Goal: Task Accomplishment & Management: Use online tool/utility

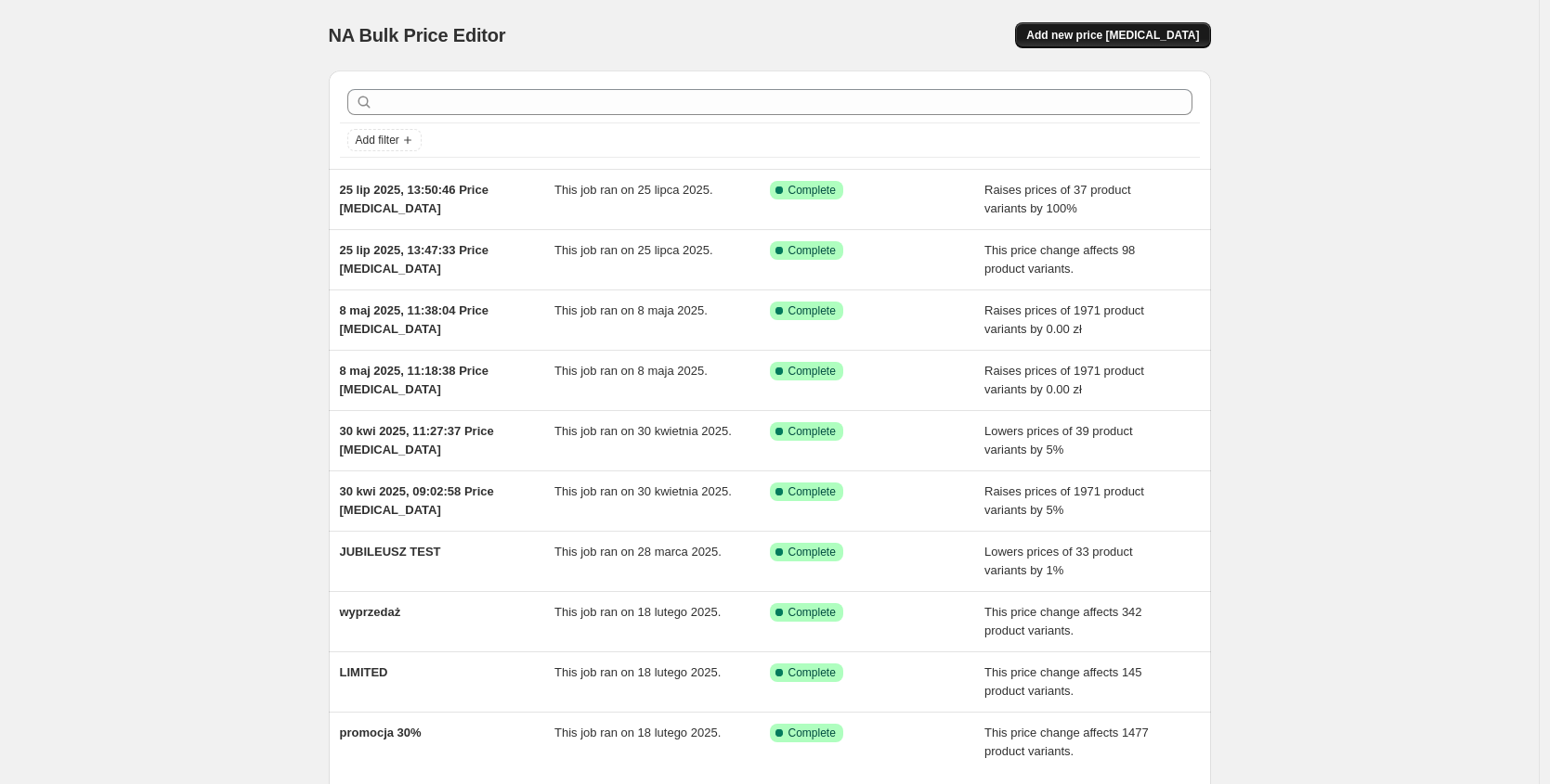
click at [1158, 39] on span "Add new price [MEDICAL_DATA]" at bounding box center [1111, 35] width 172 height 15
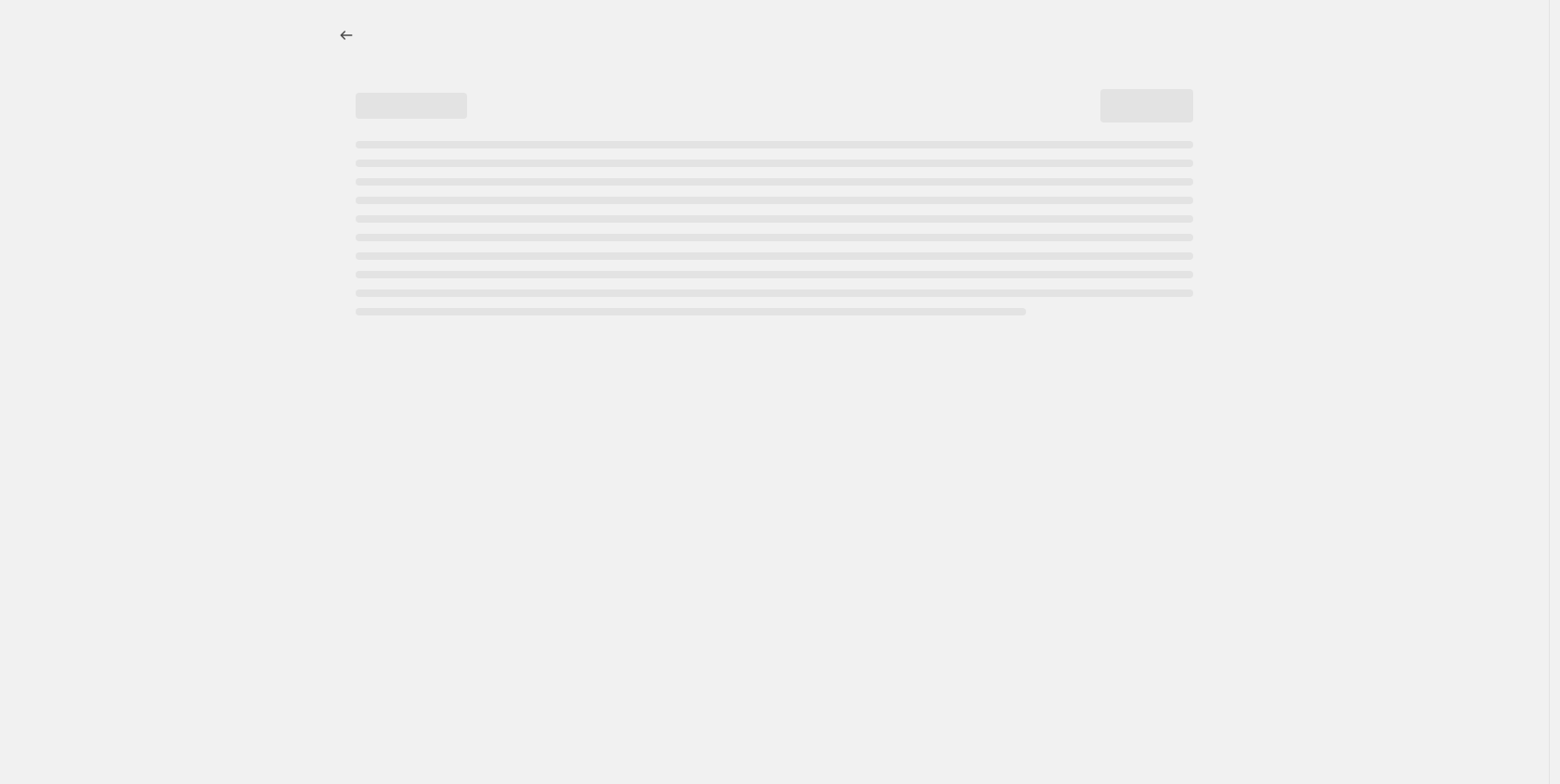
select select "percentage"
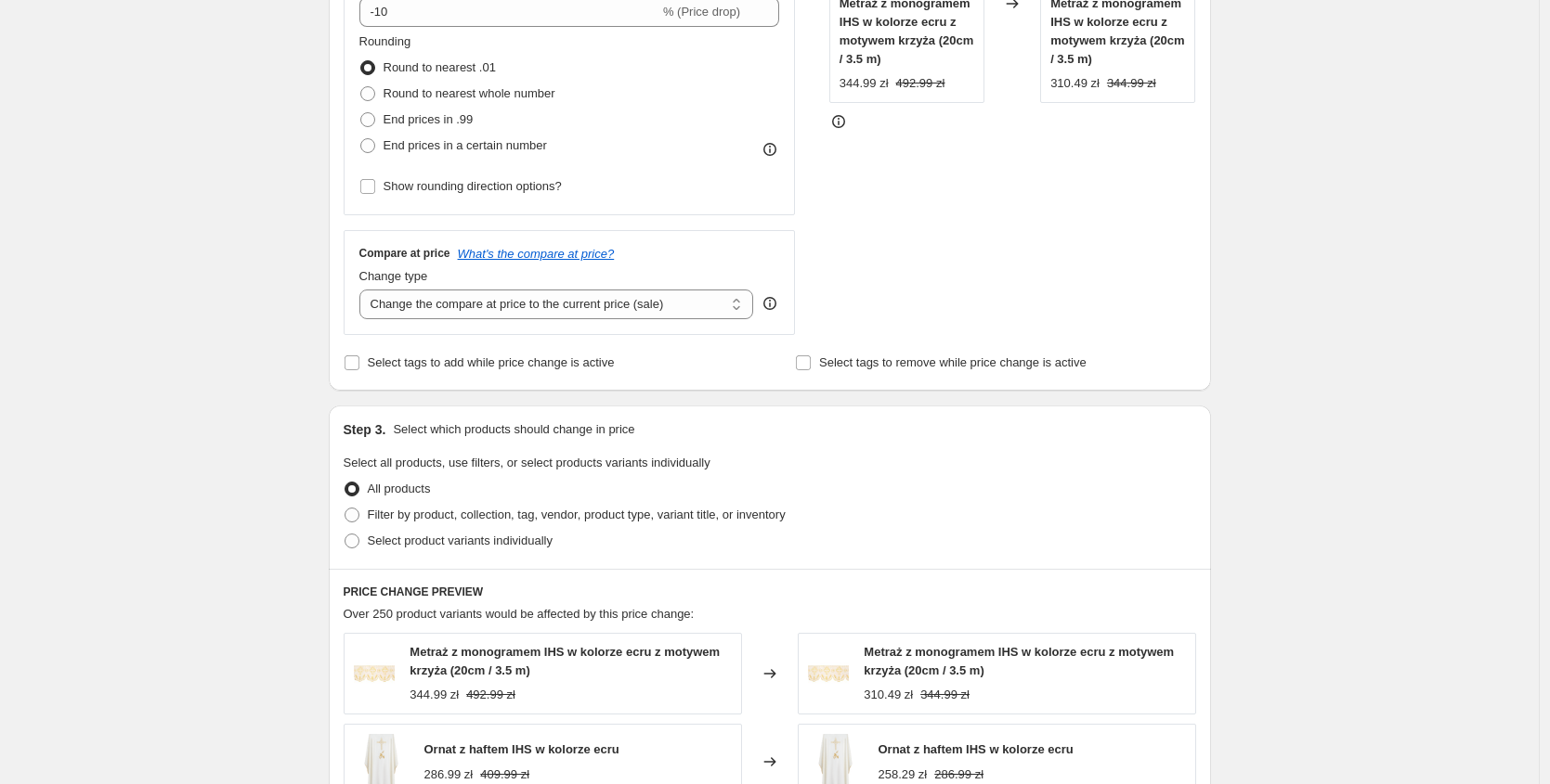
scroll to position [463, 0]
click at [367, 510] on label "Filter by product, collection, tag, vendor, product type, variant title, or inv…" at bounding box center [564, 513] width 442 height 26
click at [346, 507] on input "Filter by product, collection, tag, vendor, product type, variant title, or inv…" at bounding box center [345, 506] width 1 height 1
radio input "true"
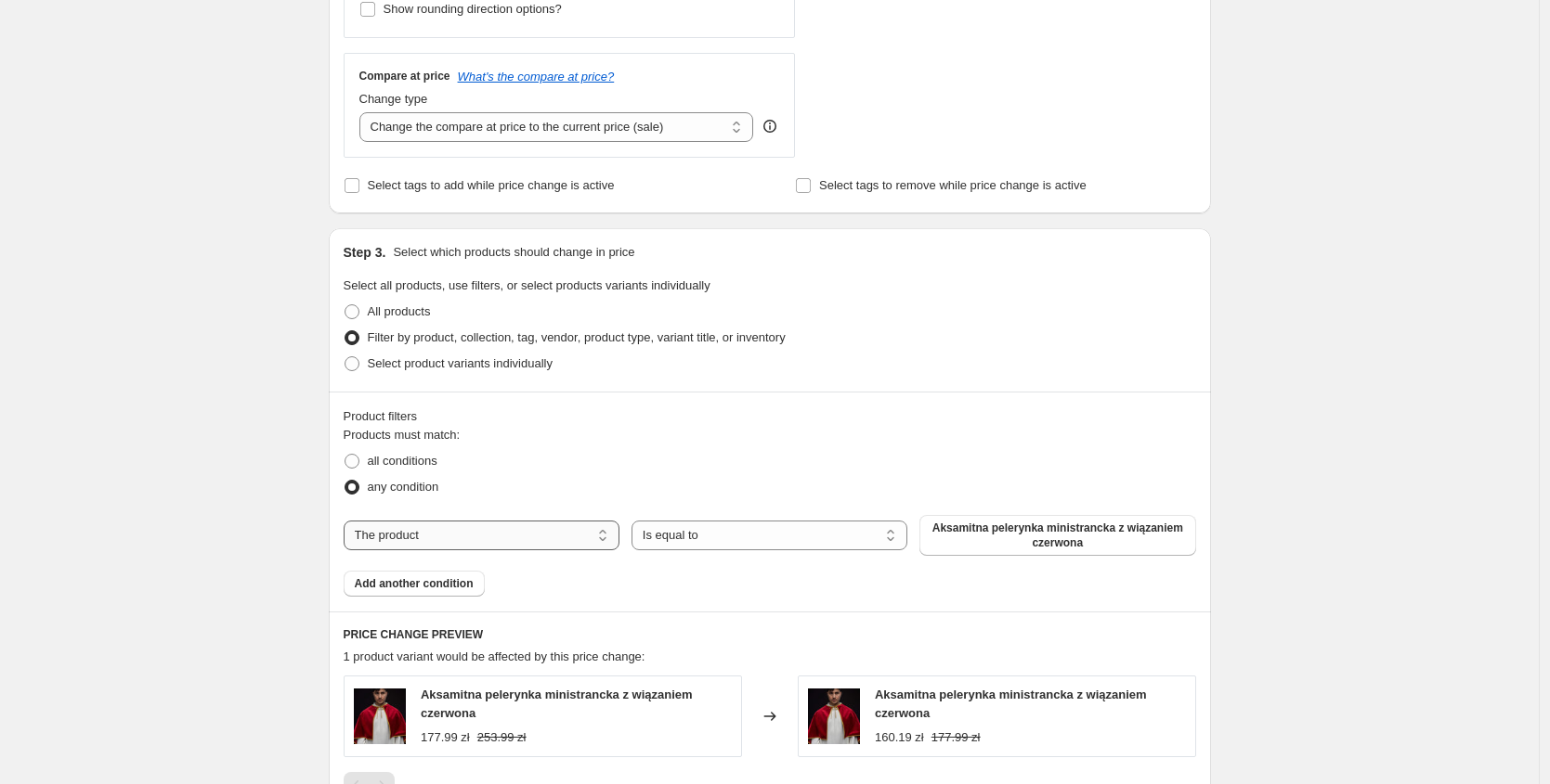
scroll to position [643, 0]
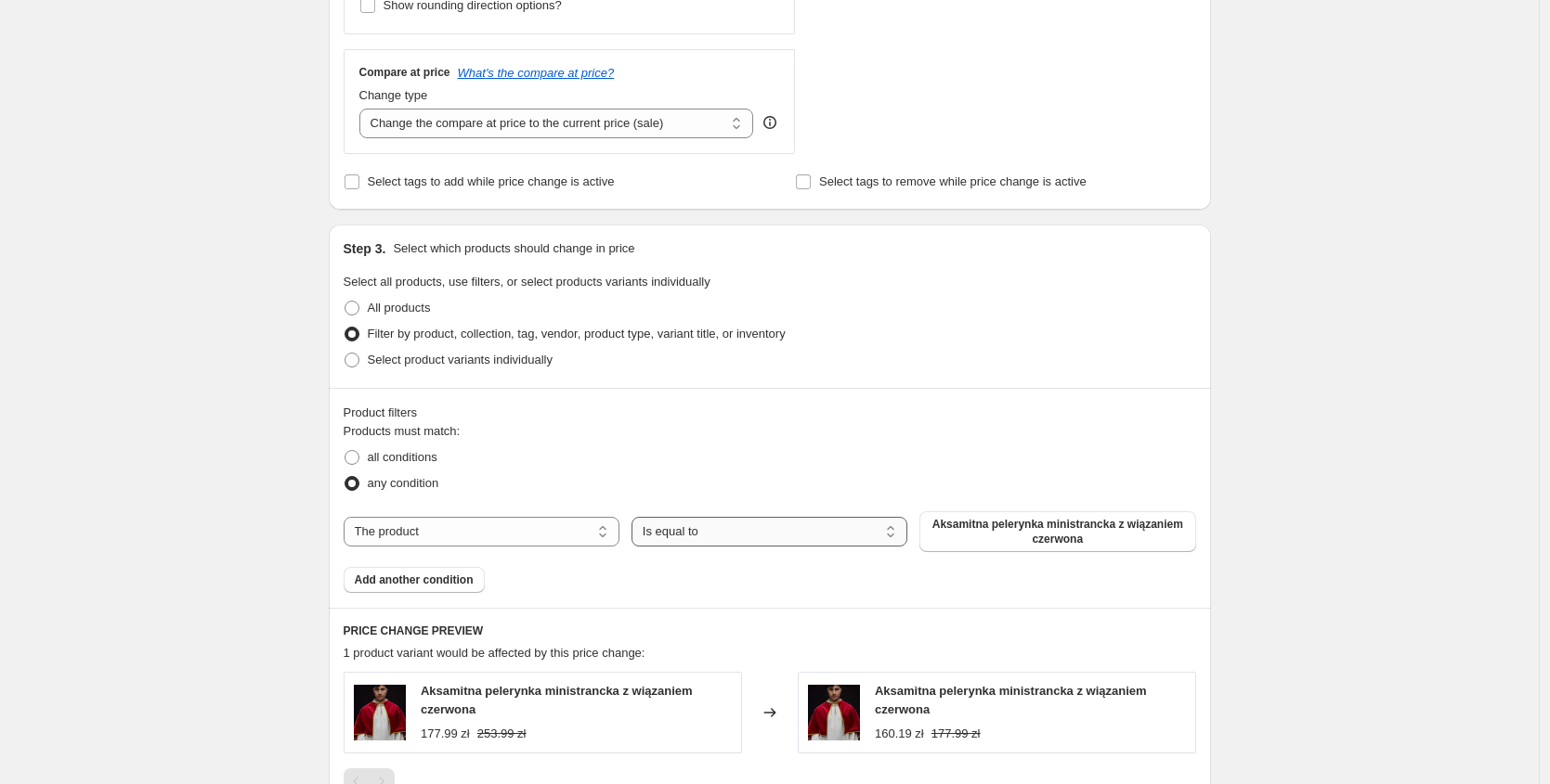
click at [751, 537] on select "Is equal to Is not equal to" at bounding box center [769, 532] width 276 height 30
click at [485, 530] on select "The product The product's collection The product's tag The product's vendor The…" at bounding box center [481, 532] width 276 height 30
select select "tag"
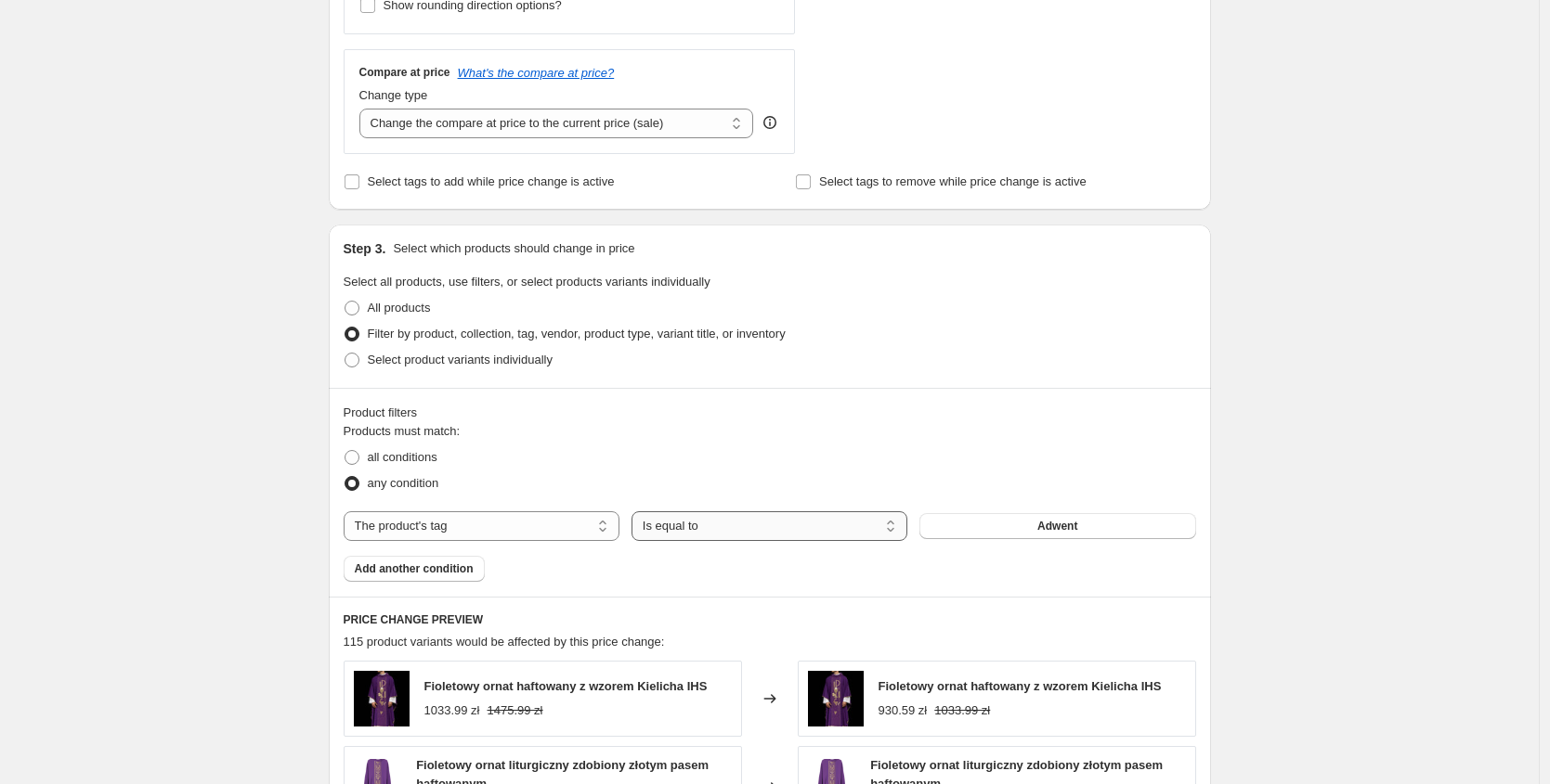
click at [698, 530] on select "Is equal to Is not equal to" at bounding box center [769, 526] width 276 height 30
select select "not_equal"
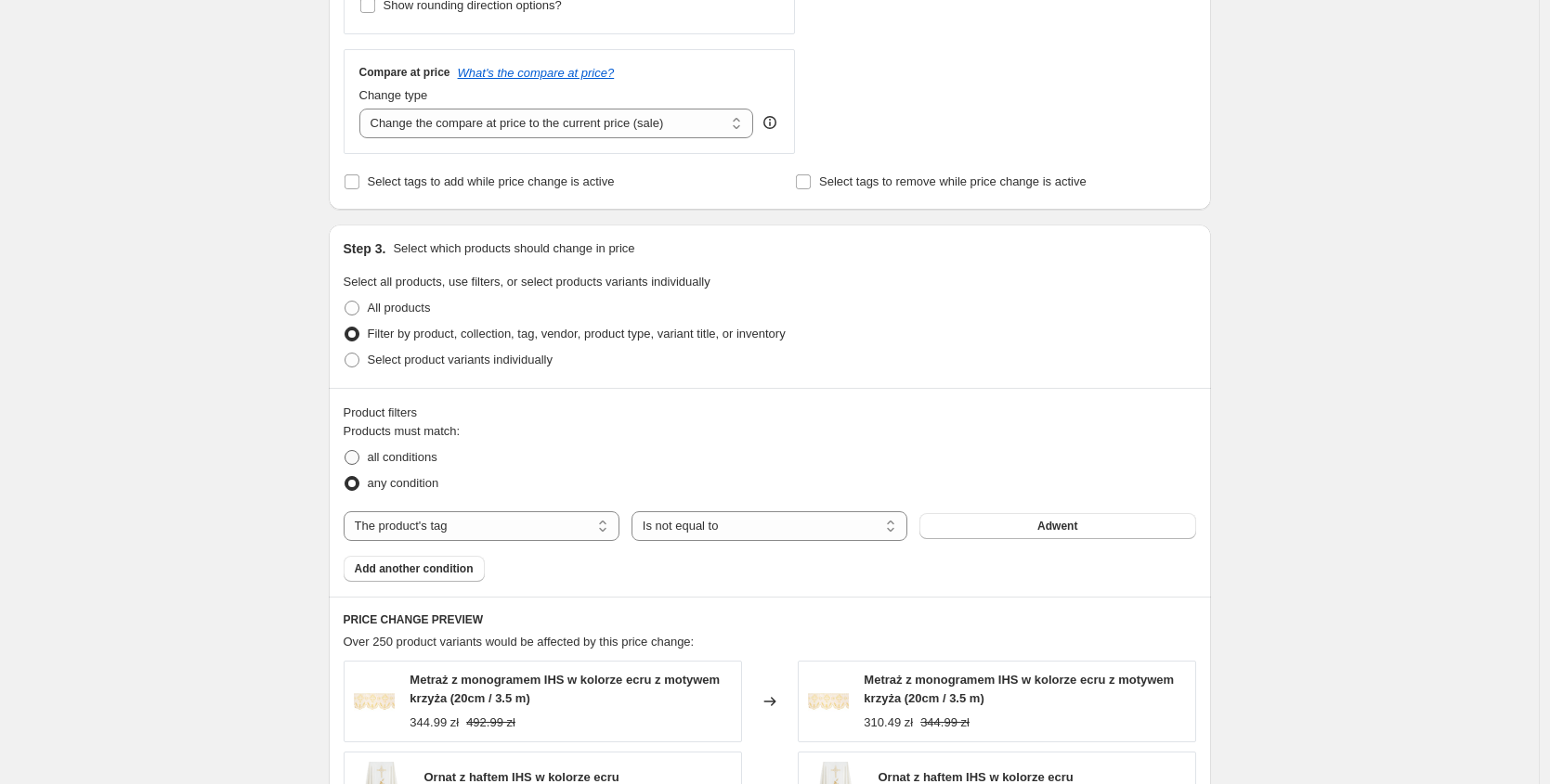
click at [359, 454] on span at bounding box center [352, 457] width 15 height 15
click at [346, 451] on input "all conditions" at bounding box center [345, 450] width 1 height 1
radio input "true"
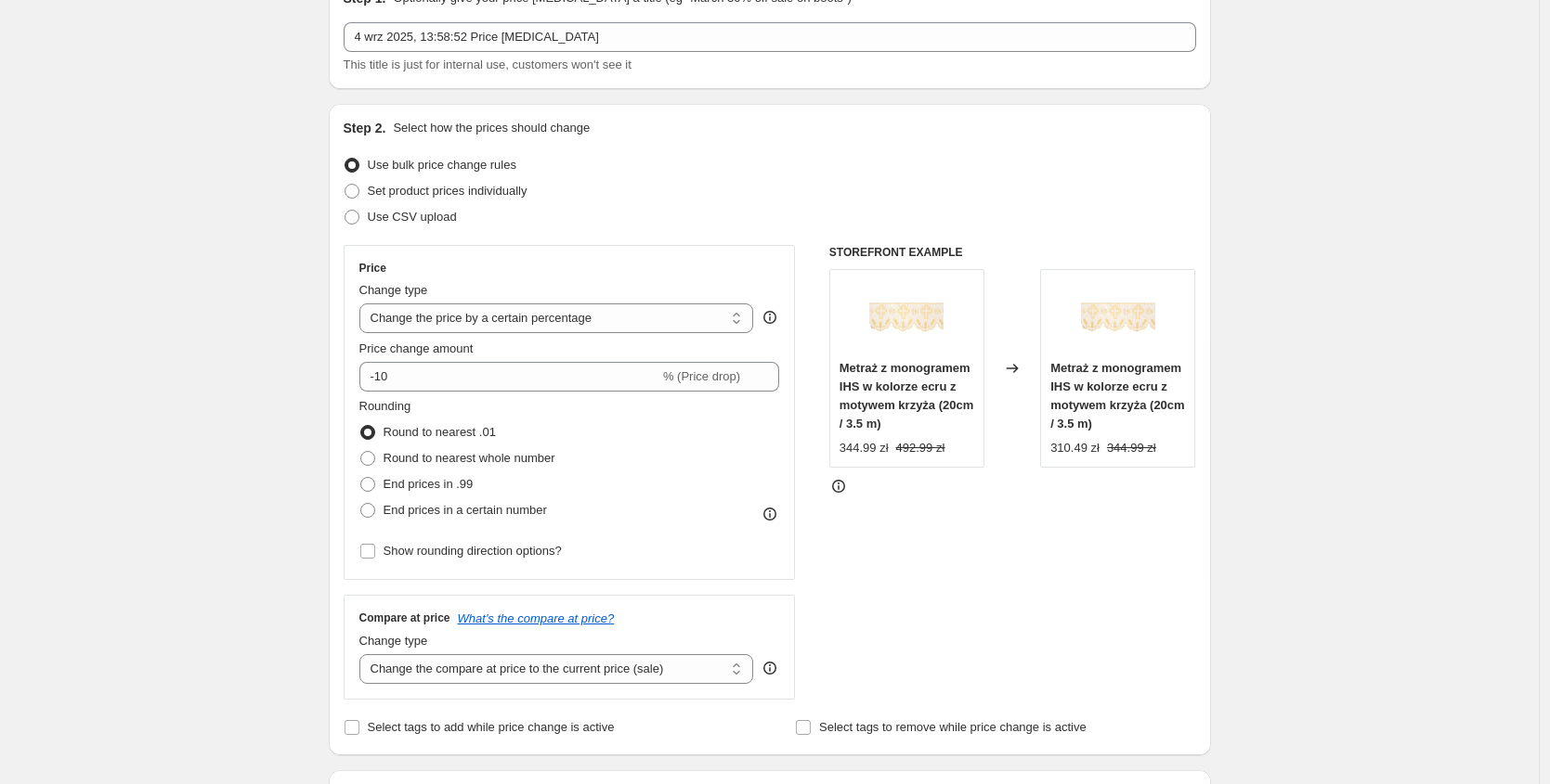
scroll to position [0, 0]
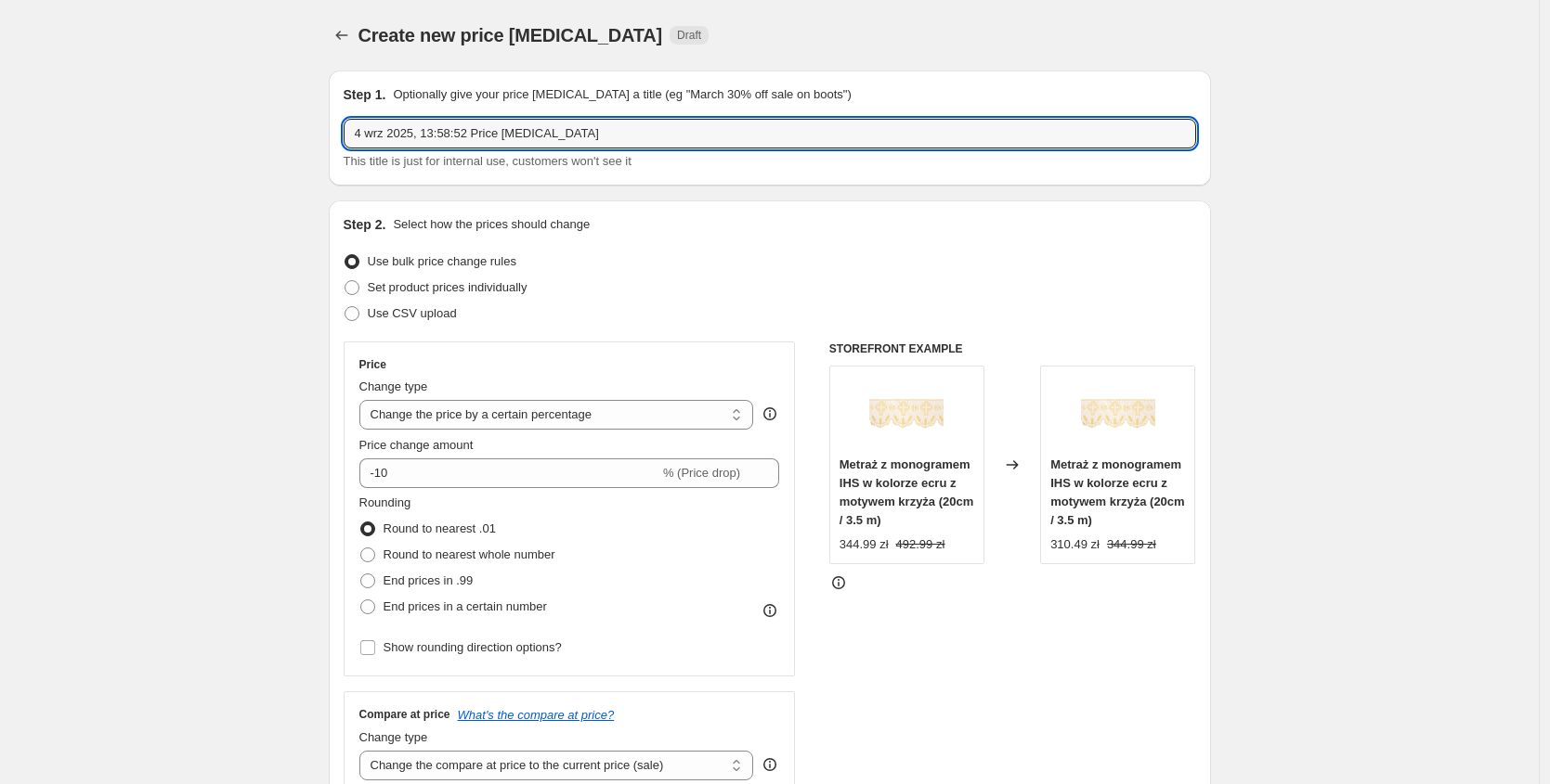
drag, startPoint x: 622, startPoint y: 136, endPoint x: 346, endPoint y: 122, distance: 276.4
click at [346, 122] on div "Step 1. Optionally give your price change job a title (eg "March 30% off sale o…" at bounding box center [770, 129] width 882 height 116
type input "Podwyżka 5%"
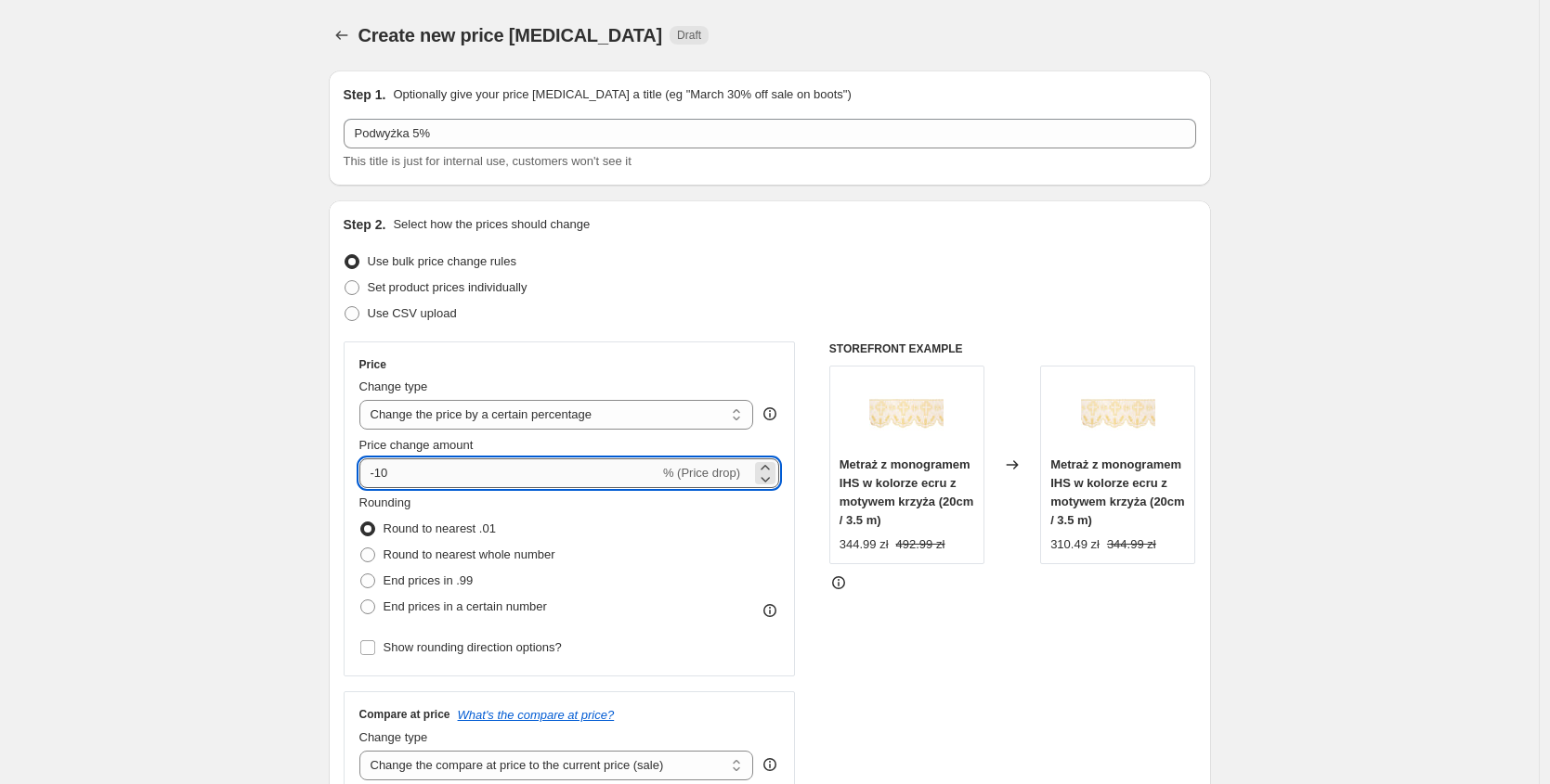
click at [440, 467] on input "-10" at bounding box center [508, 473] width 300 height 30
drag, startPoint x: 427, startPoint y: 468, endPoint x: 348, endPoint y: 466, distance: 79.0
click at [348, 466] on div "Price Change type Change the price to a certain amount Change the price by a ce…" at bounding box center [570, 509] width 453 height 335
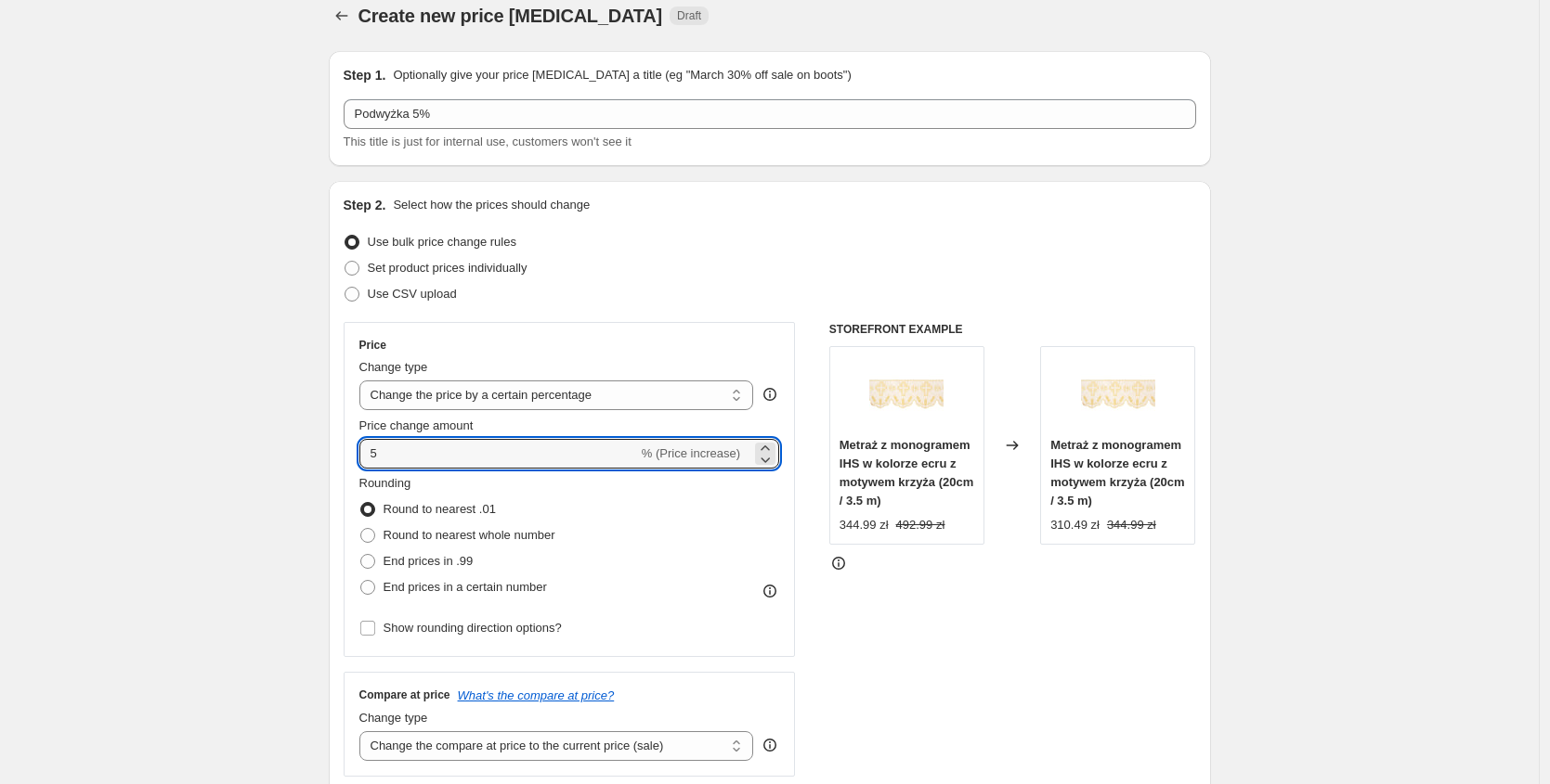
scroll to position [24, 0]
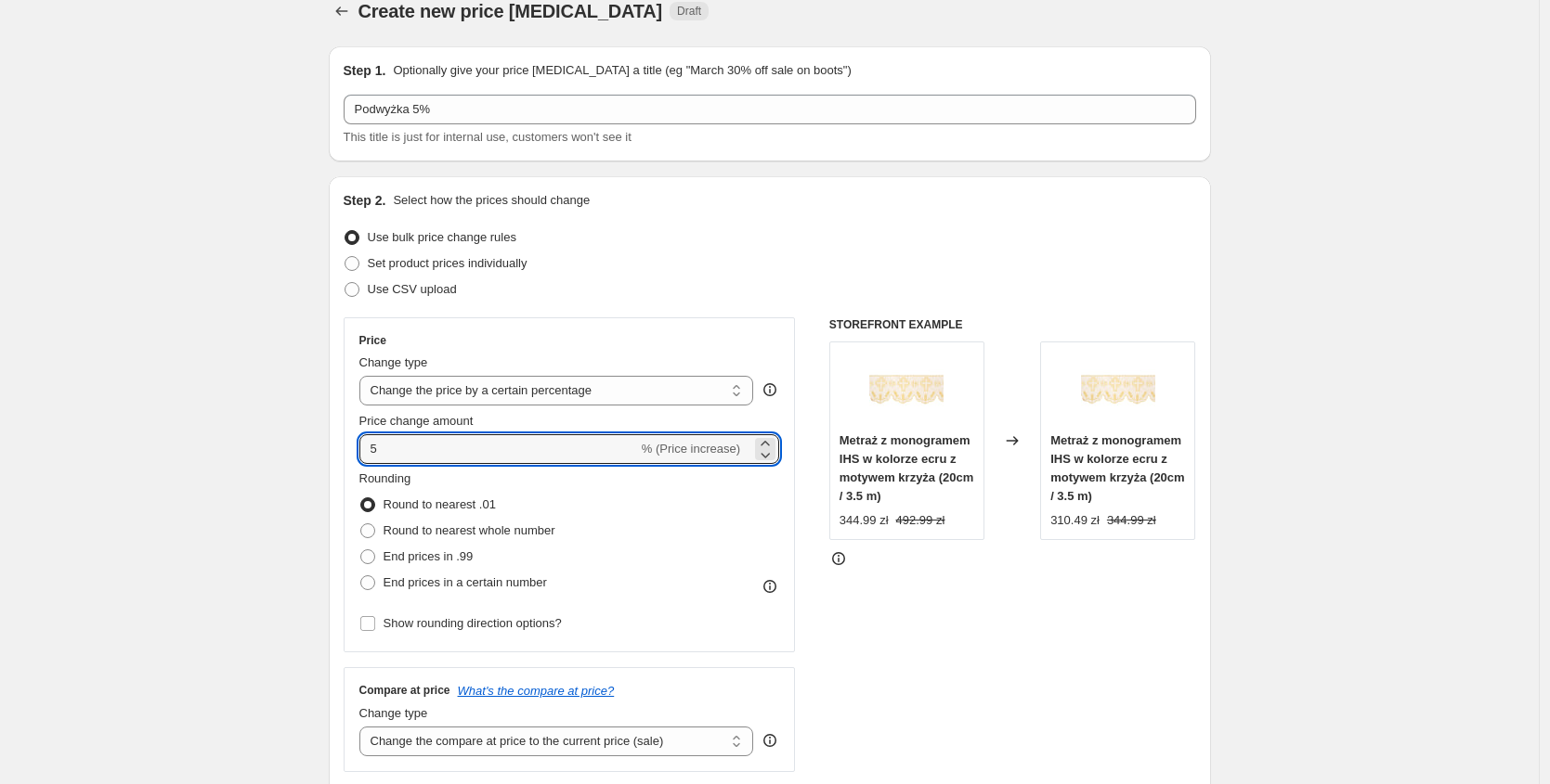
type input "5"
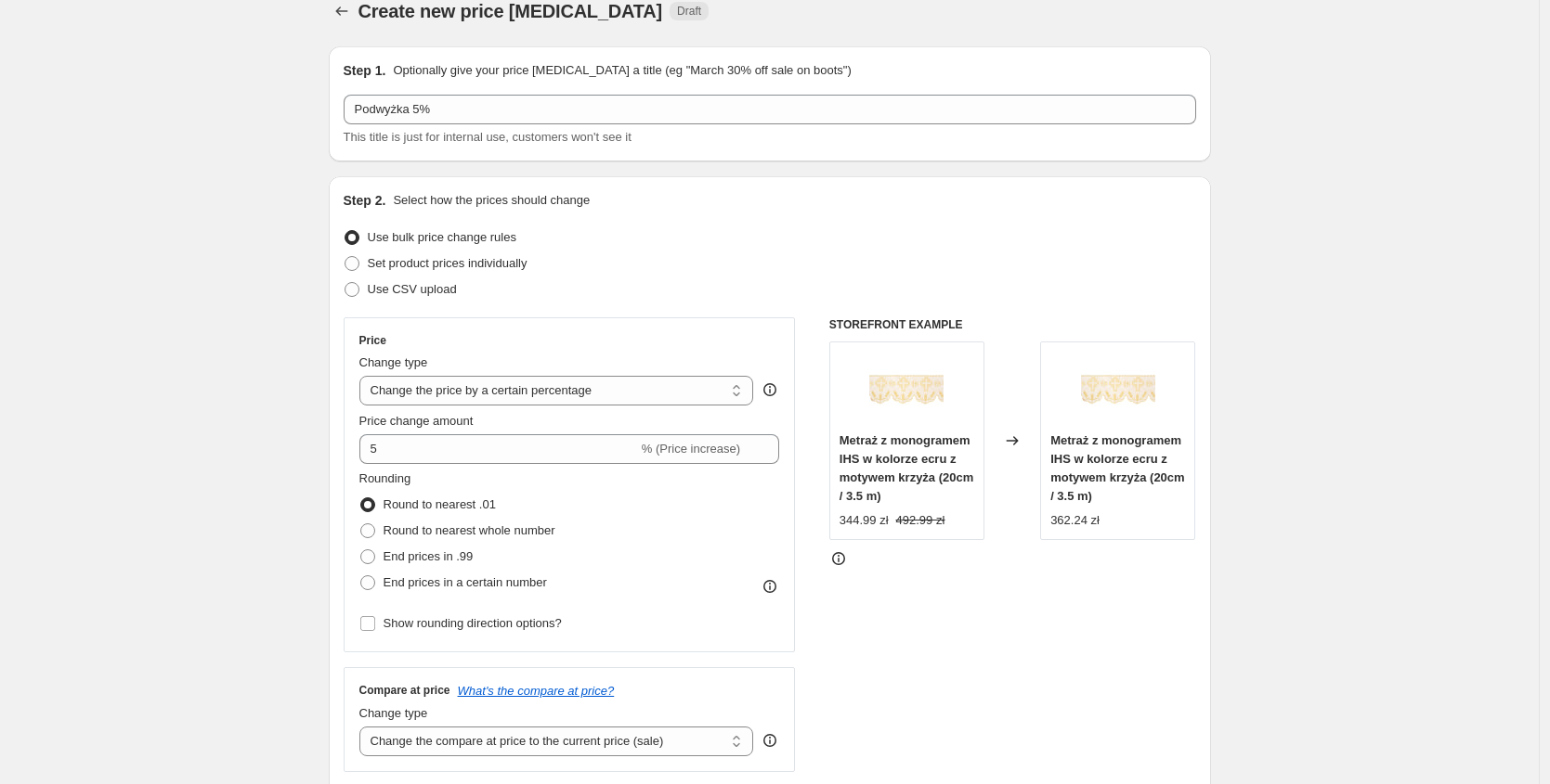
click at [995, 659] on div "STOREFRONT EXAMPLE Metraż z monogramem IHS w kolorze ecru z motywem krzyża (20c…" at bounding box center [1013, 545] width 367 height 454
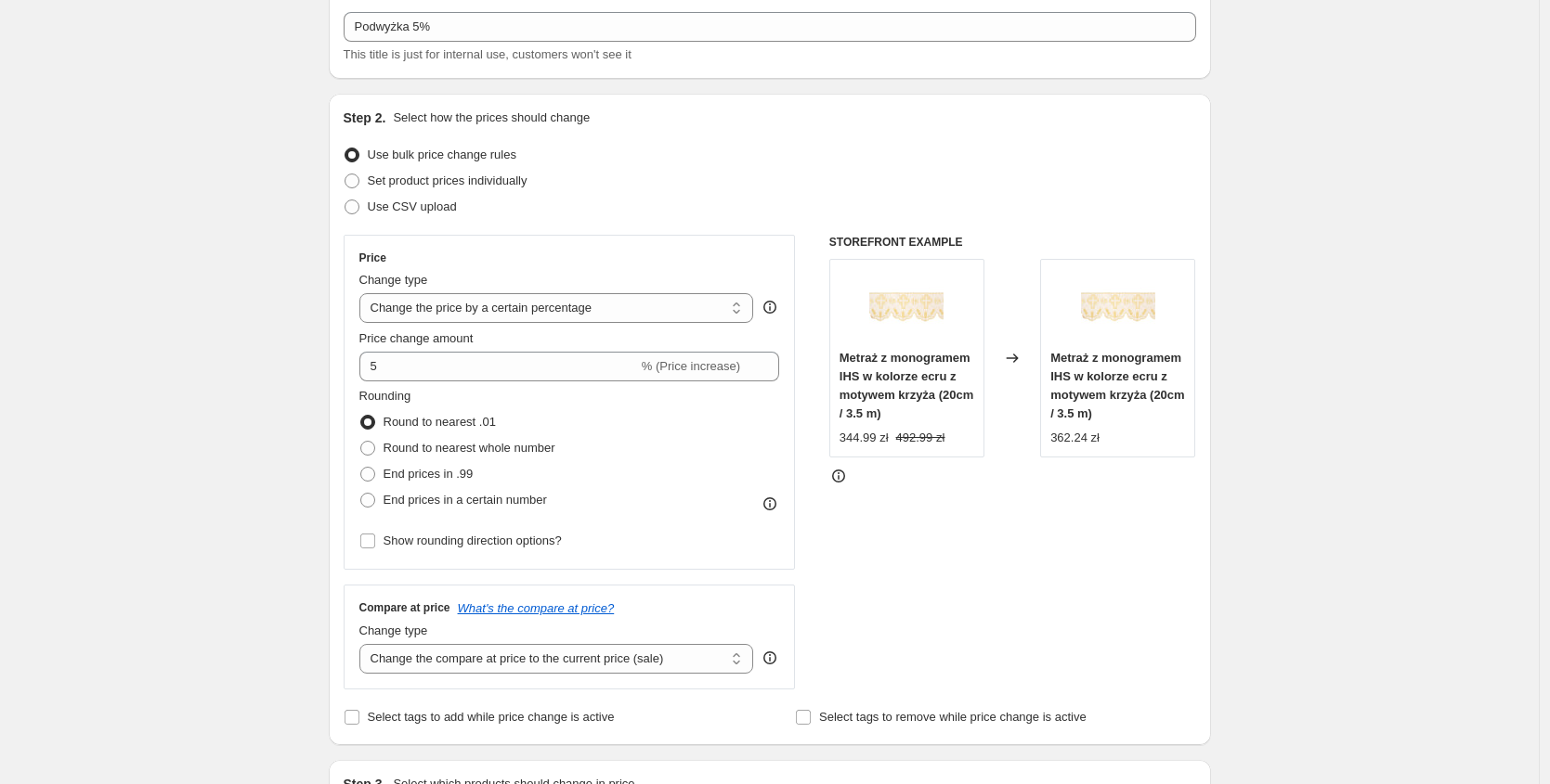
scroll to position [116, 0]
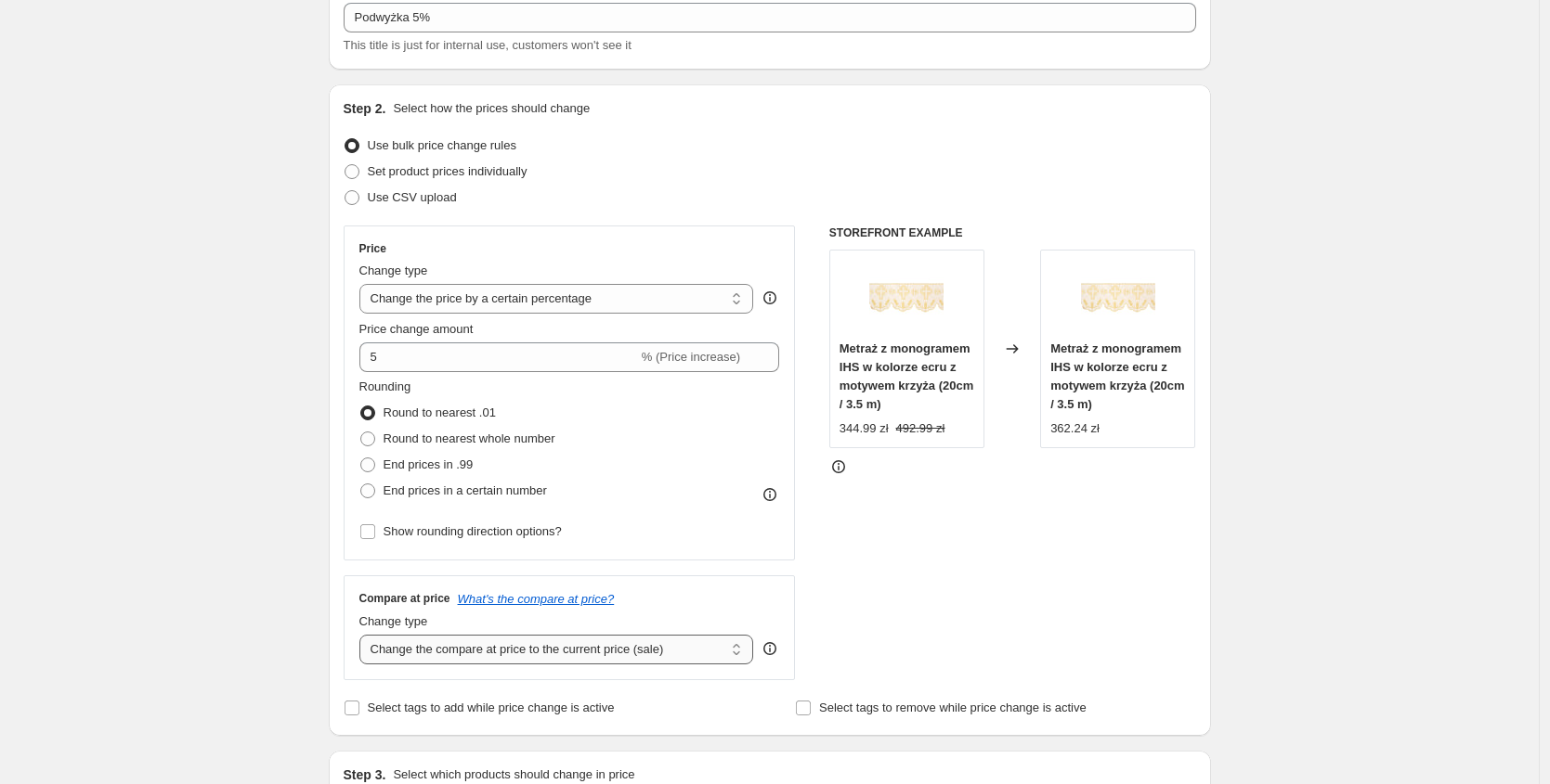
click at [696, 653] on select "Change the compare at price to the current price (sale) Change the compare at p…" at bounding box center [556, 650] width 395 height 30
select select "percentage"
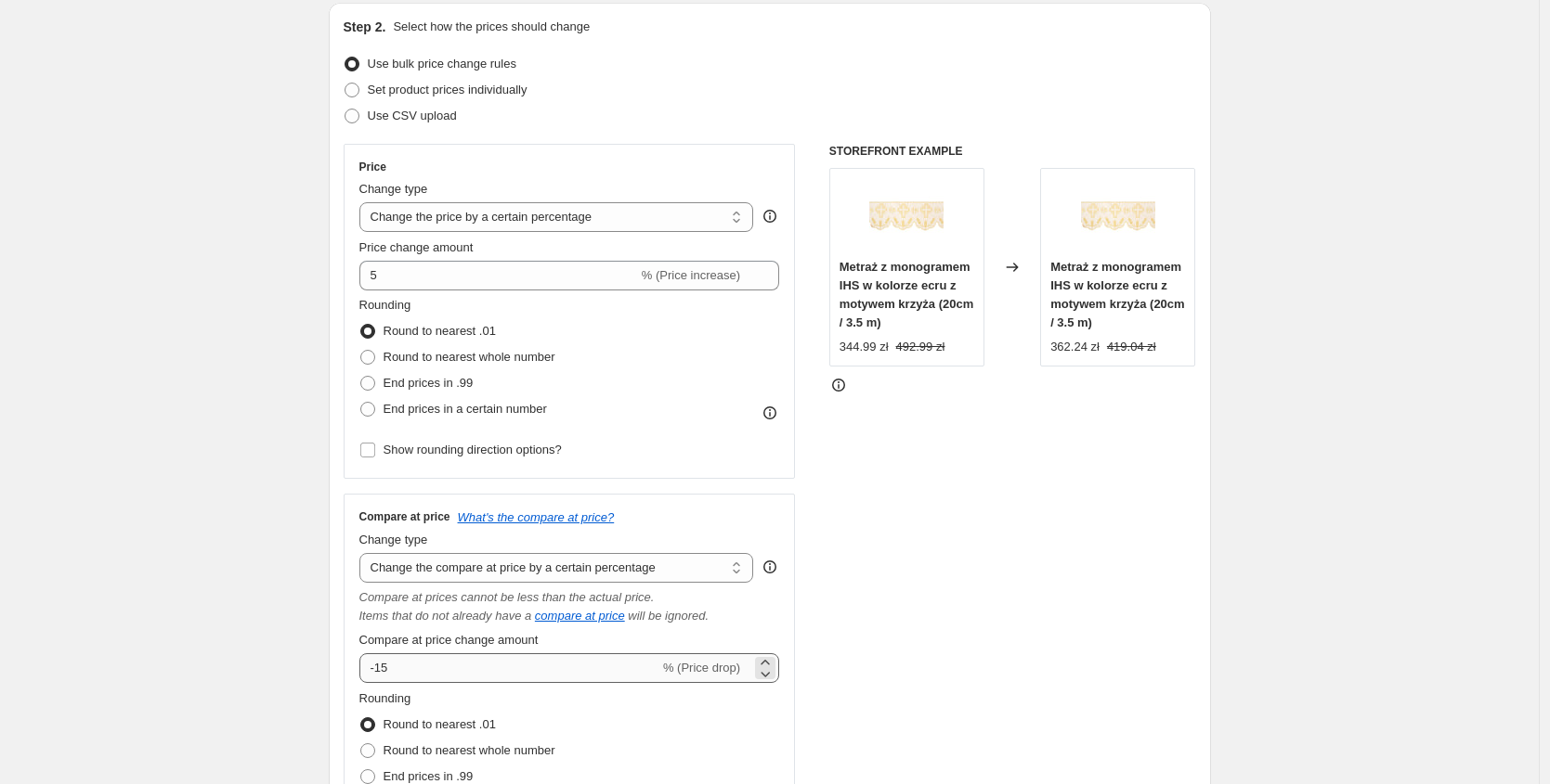
scroll to position [200, 0]
click at [463, 654] on input "-15" at bounding box center [508, 665] width 300 height 30
drag, startPoint x: 423, startPoint y: 658, endPoint x: 367, endPoint y: 658, distance: 56.0
click at [367, 658] on input "-15" at bounding box center [508, 665] width 300 height 30
type input "5"
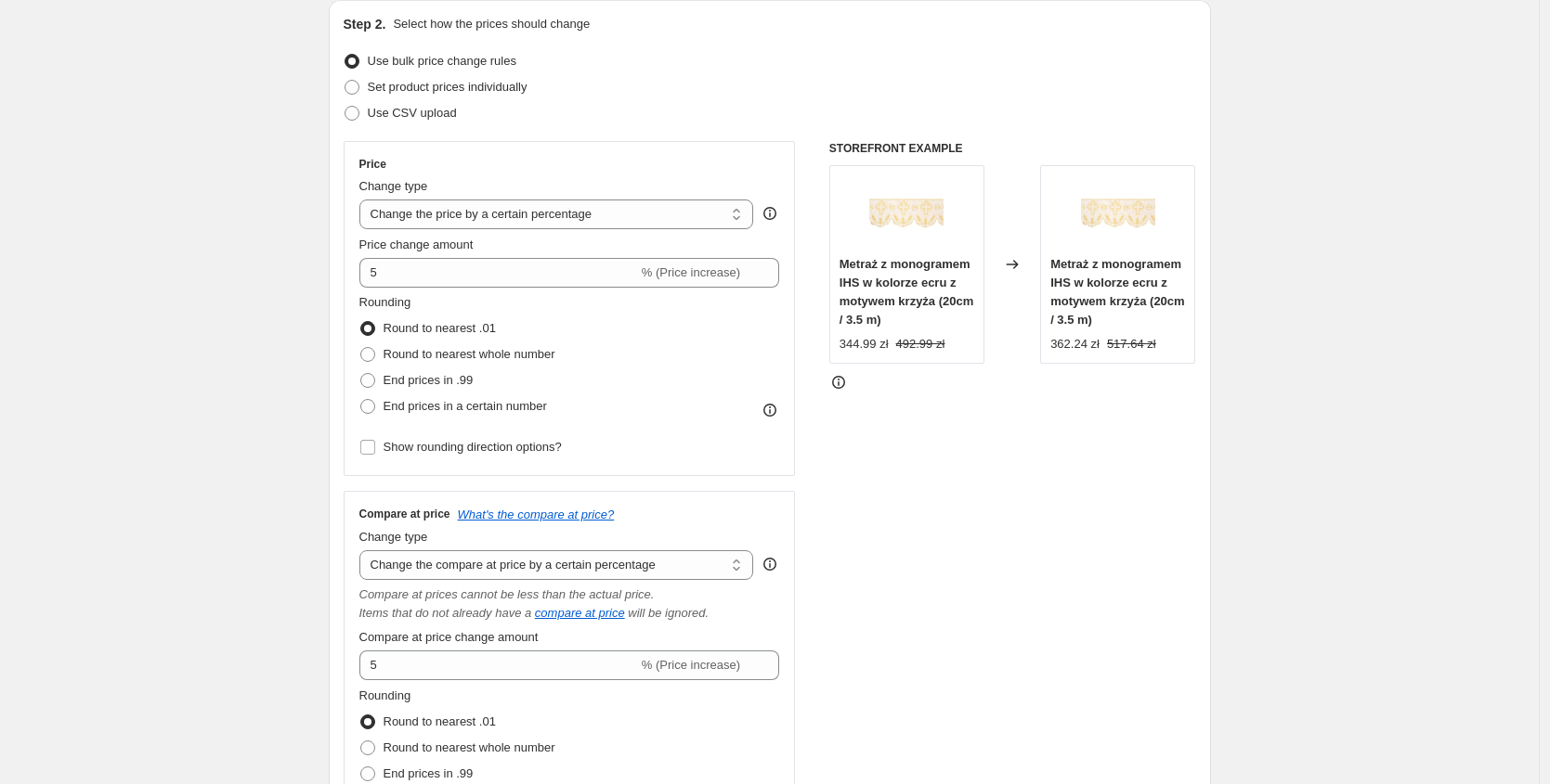
click at [913, 633] on div "STOREFRONT EXAMPLE Metraż z monogramem IHS w kolorze ecru z motywem krzyża (20c…" at bounding box center [1013, 505] width 367 height 728
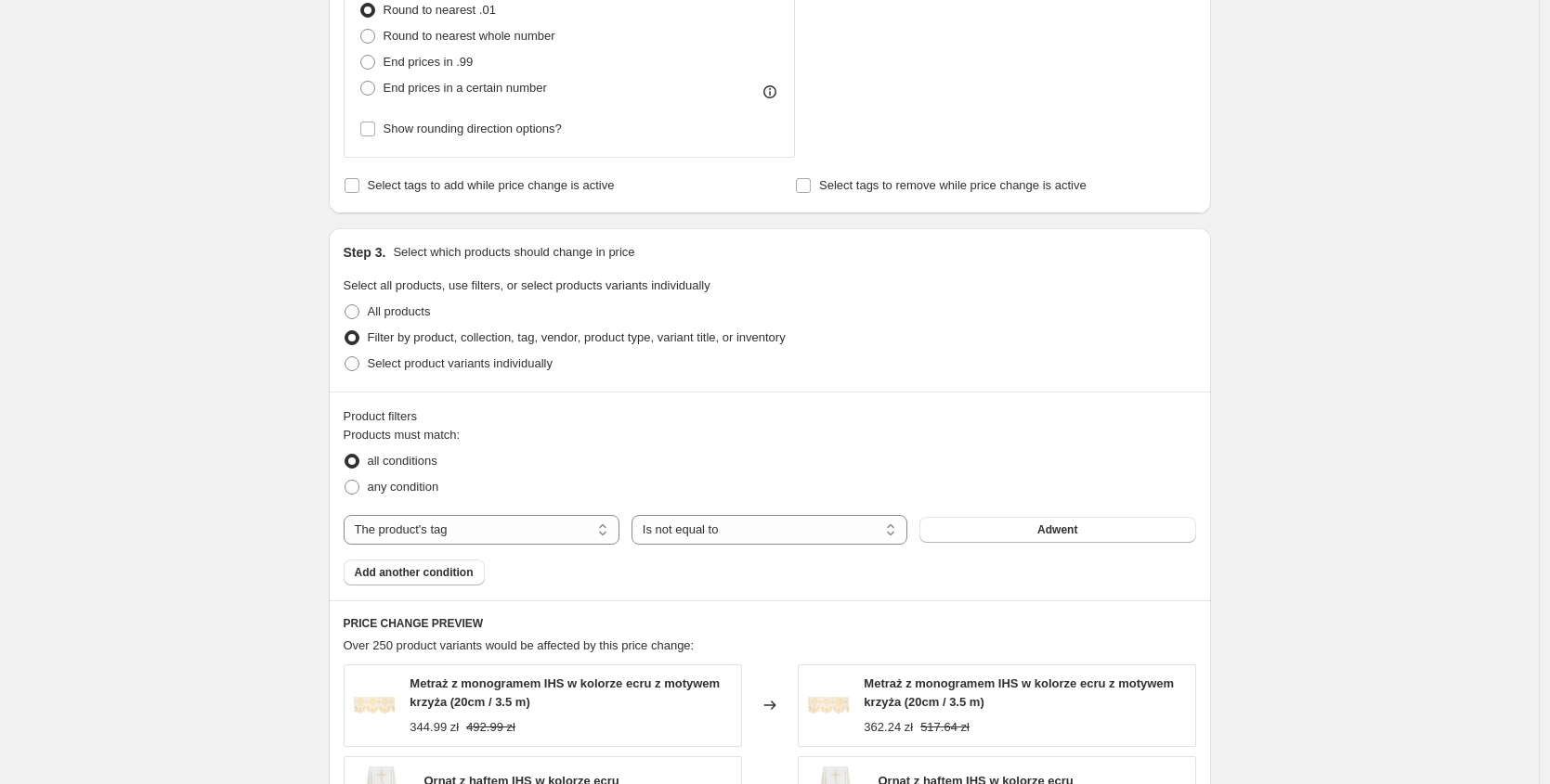
scroll to position [974, 0]
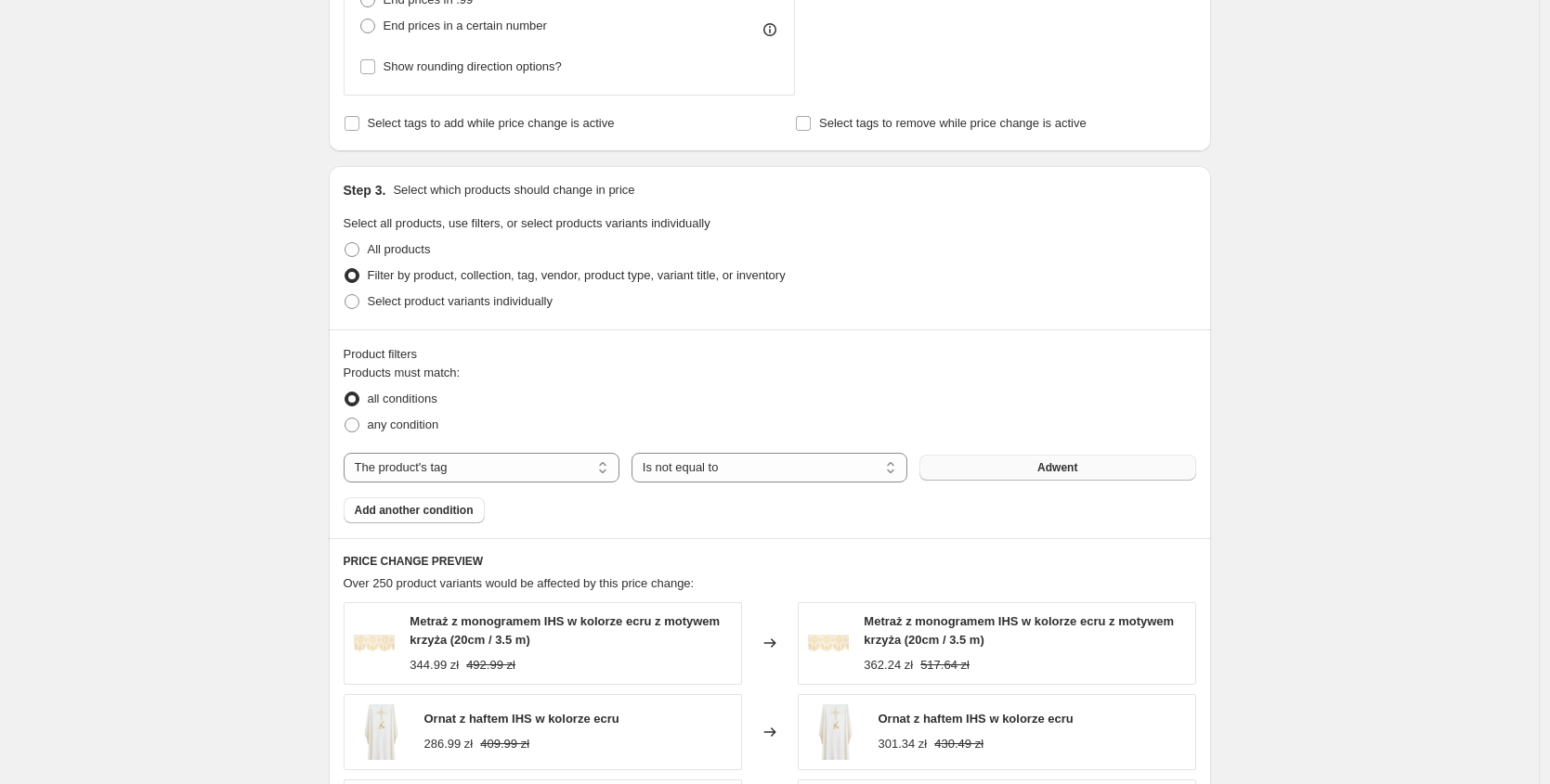
click at [1009, 467] on button "Adwent" at bounding box center [1057, 467] width 276 height 26
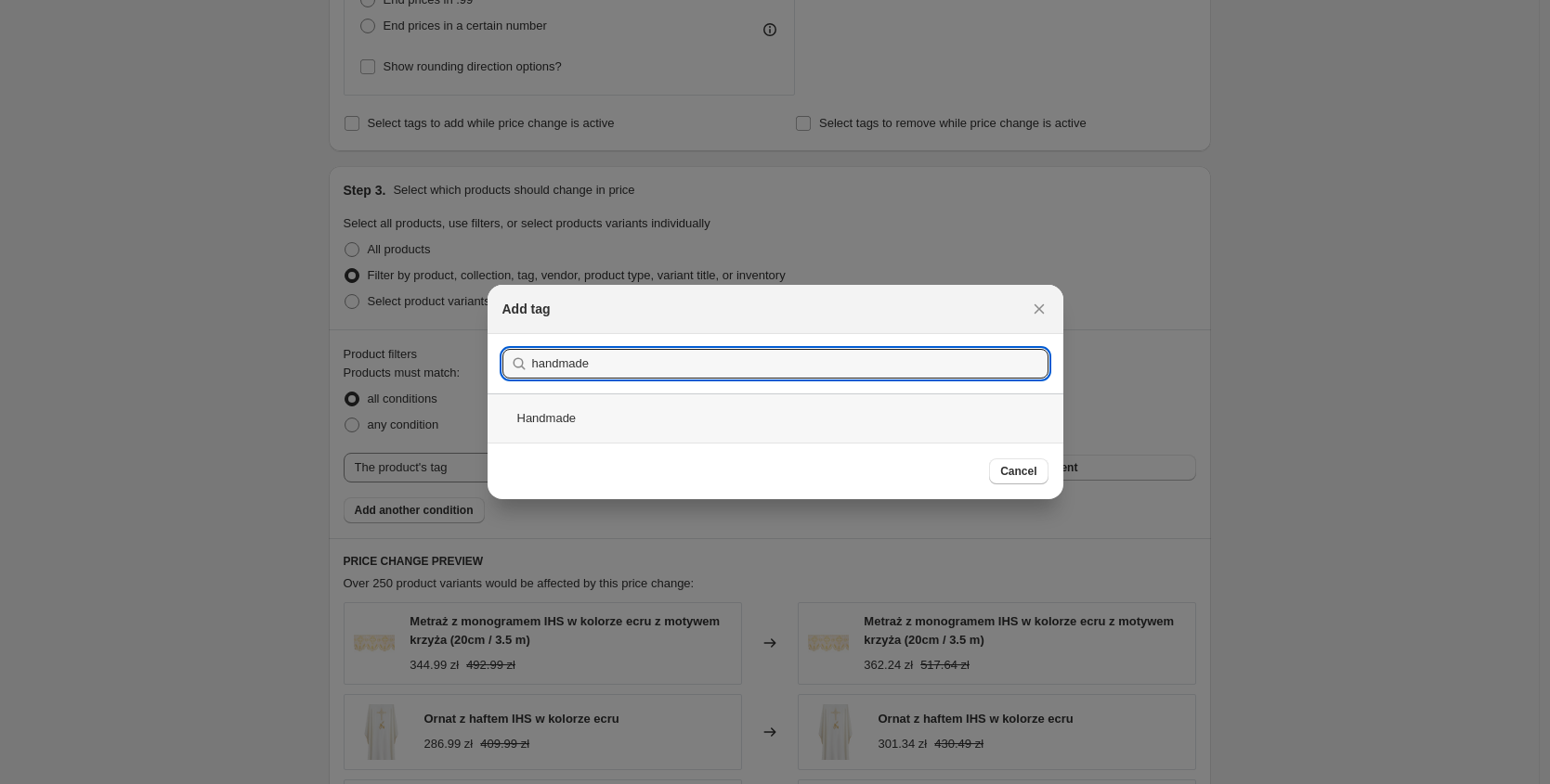
type input "handmade"
click at [619, 413] on div "Handmade" at bounding box center [775, 417] width 576 height 49
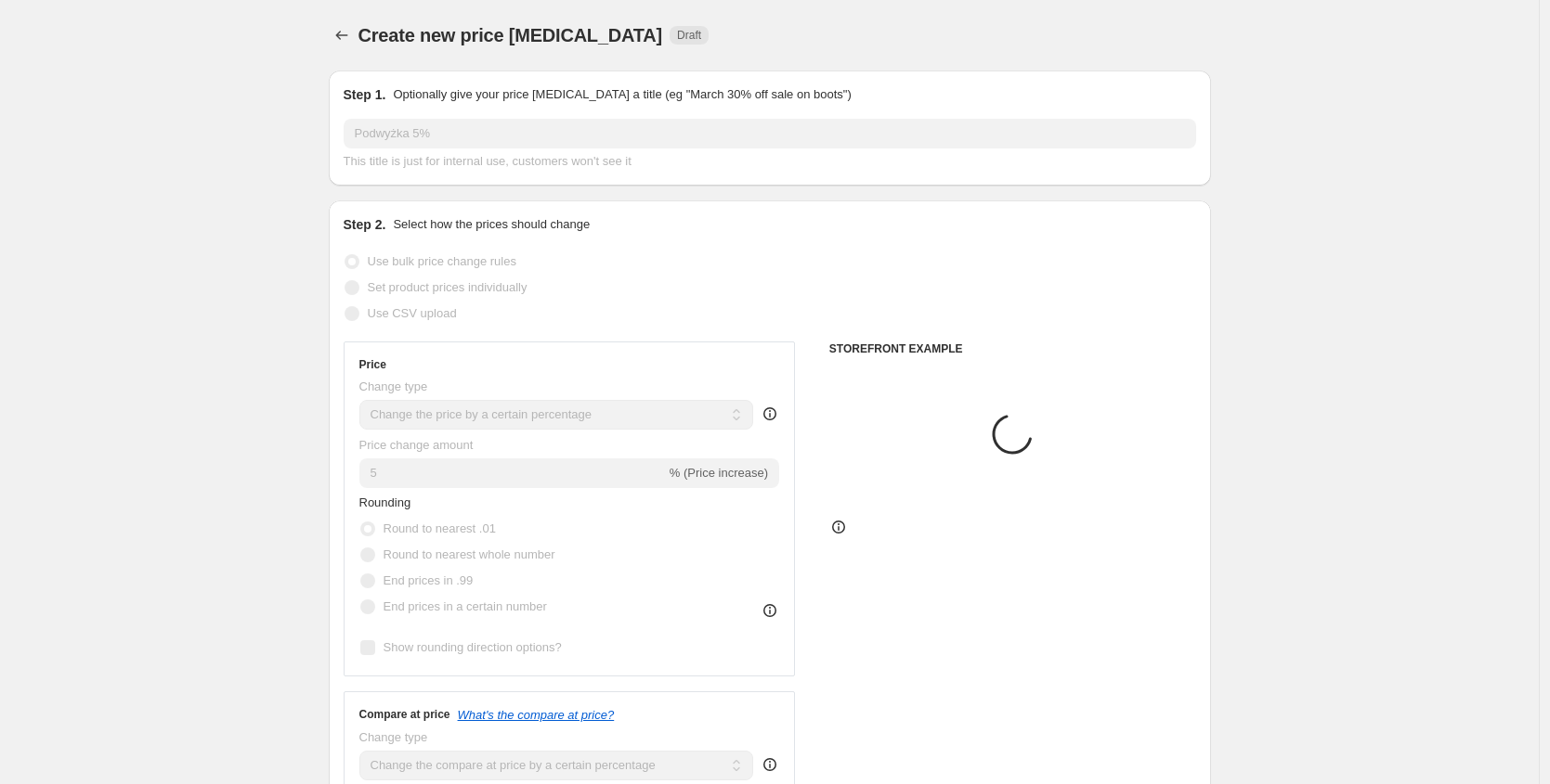
scroll to position [974, 0]
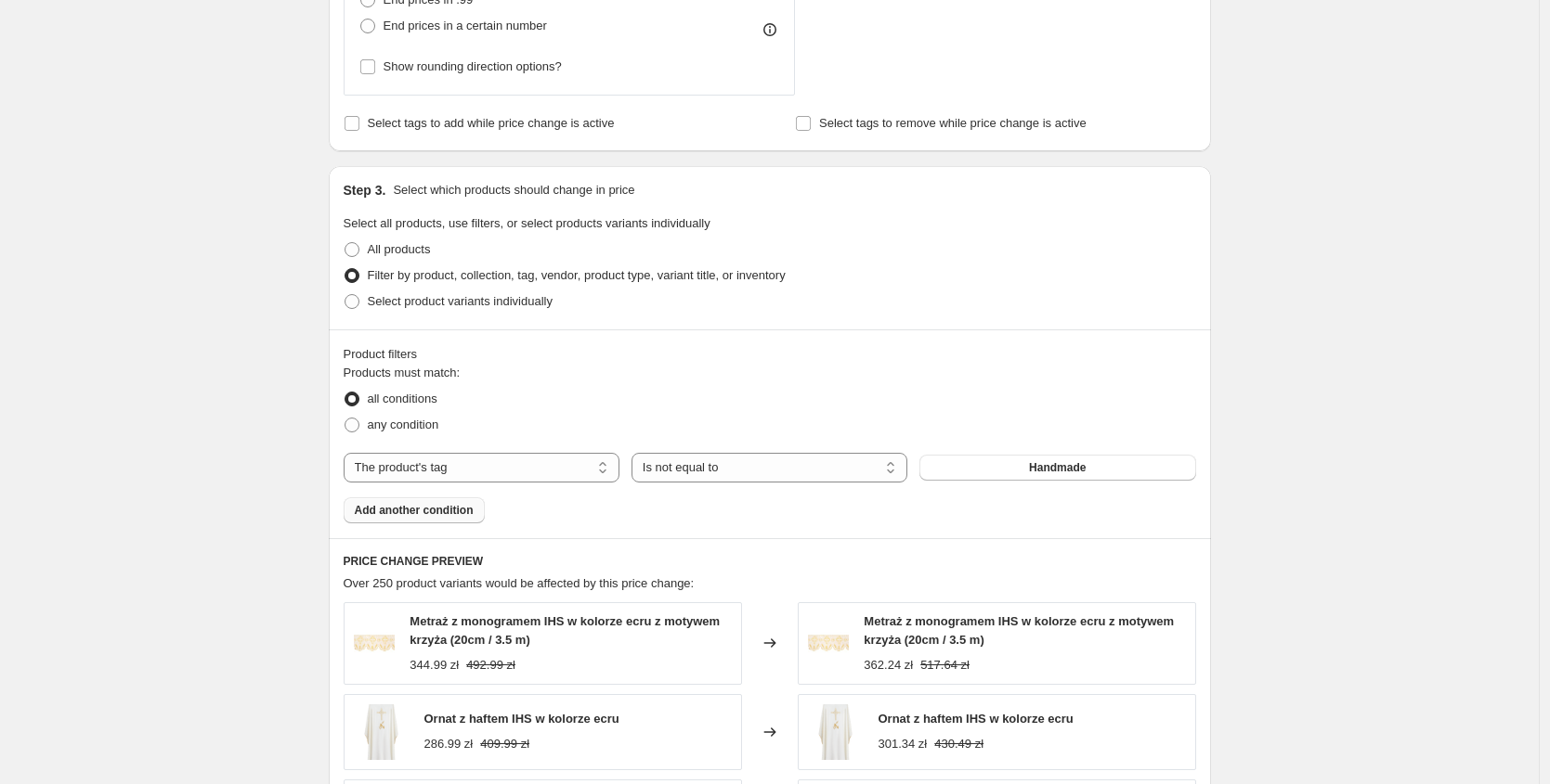
click at [449, 511] on span "Add another condition" at bounding box center [414, 510] width 119 height 15
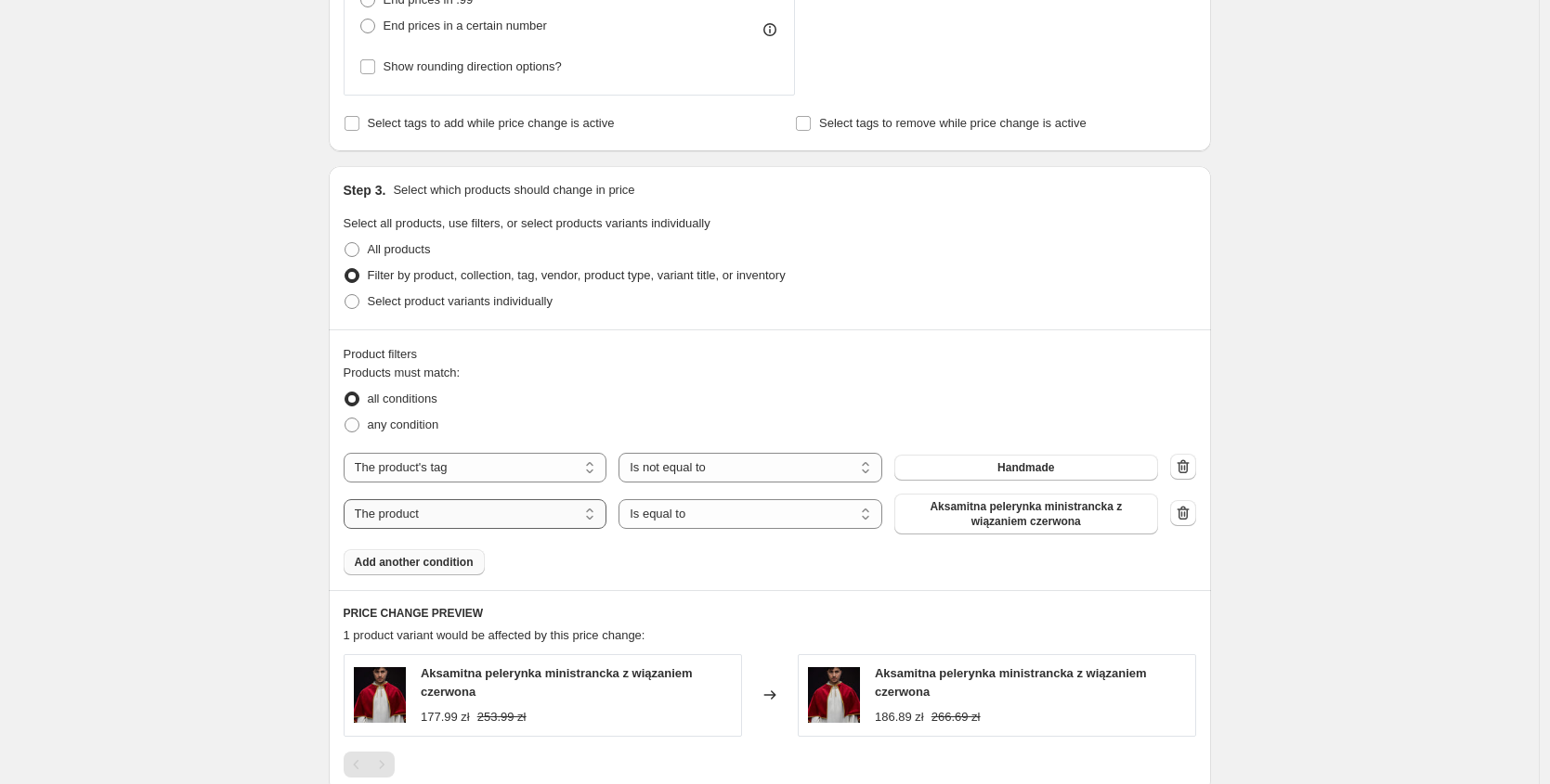
click at [490, 512] on select "The product The product's collection The product's tag The product's vendor The…" at bounding box center [475, 514] width 264 height 30
select select "tag"
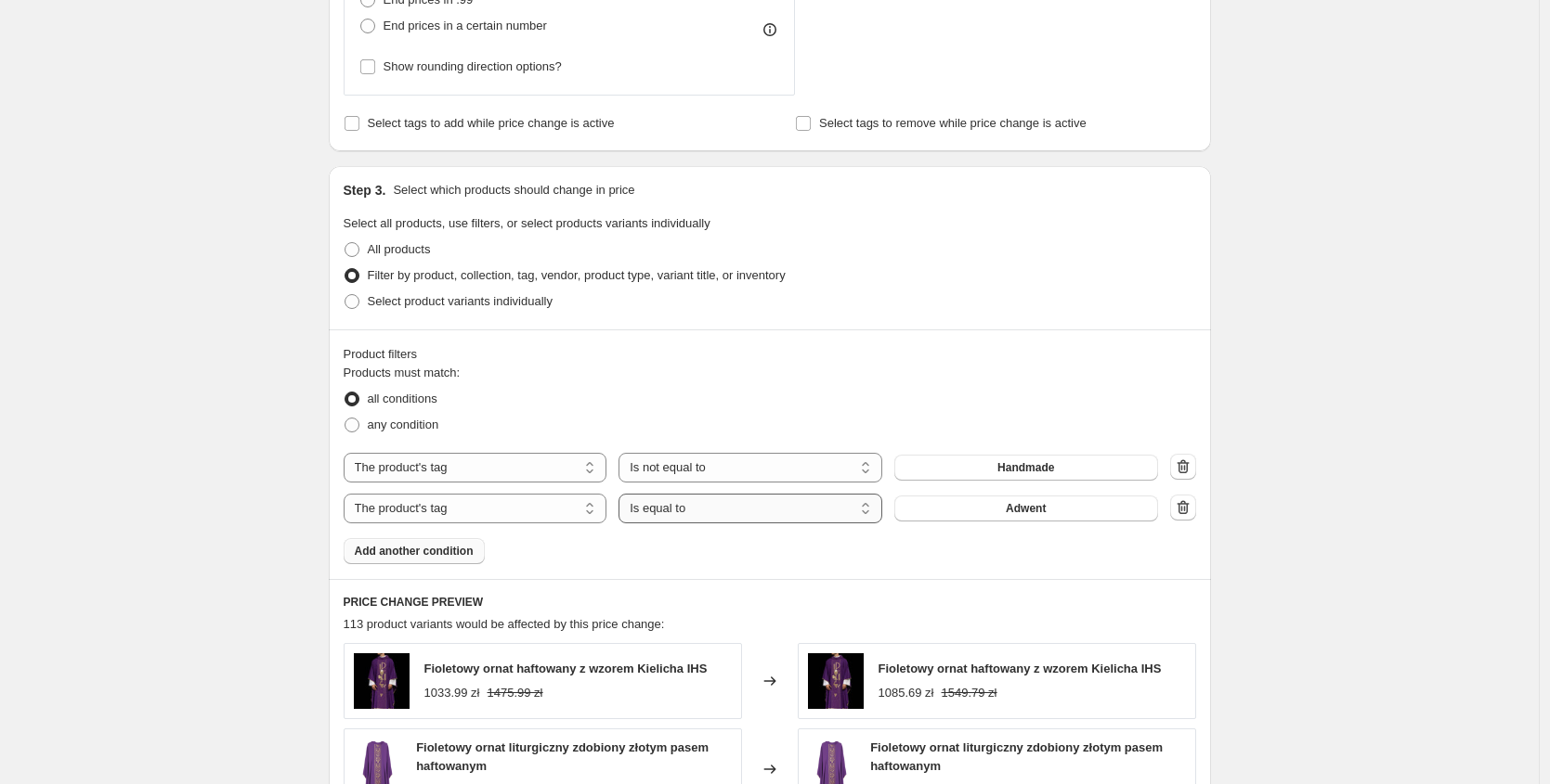
click at [739, 511] on select "Is equal to Is not equal to" at bounding box center [750, 509] width 264 height 30
select select "not_equal"
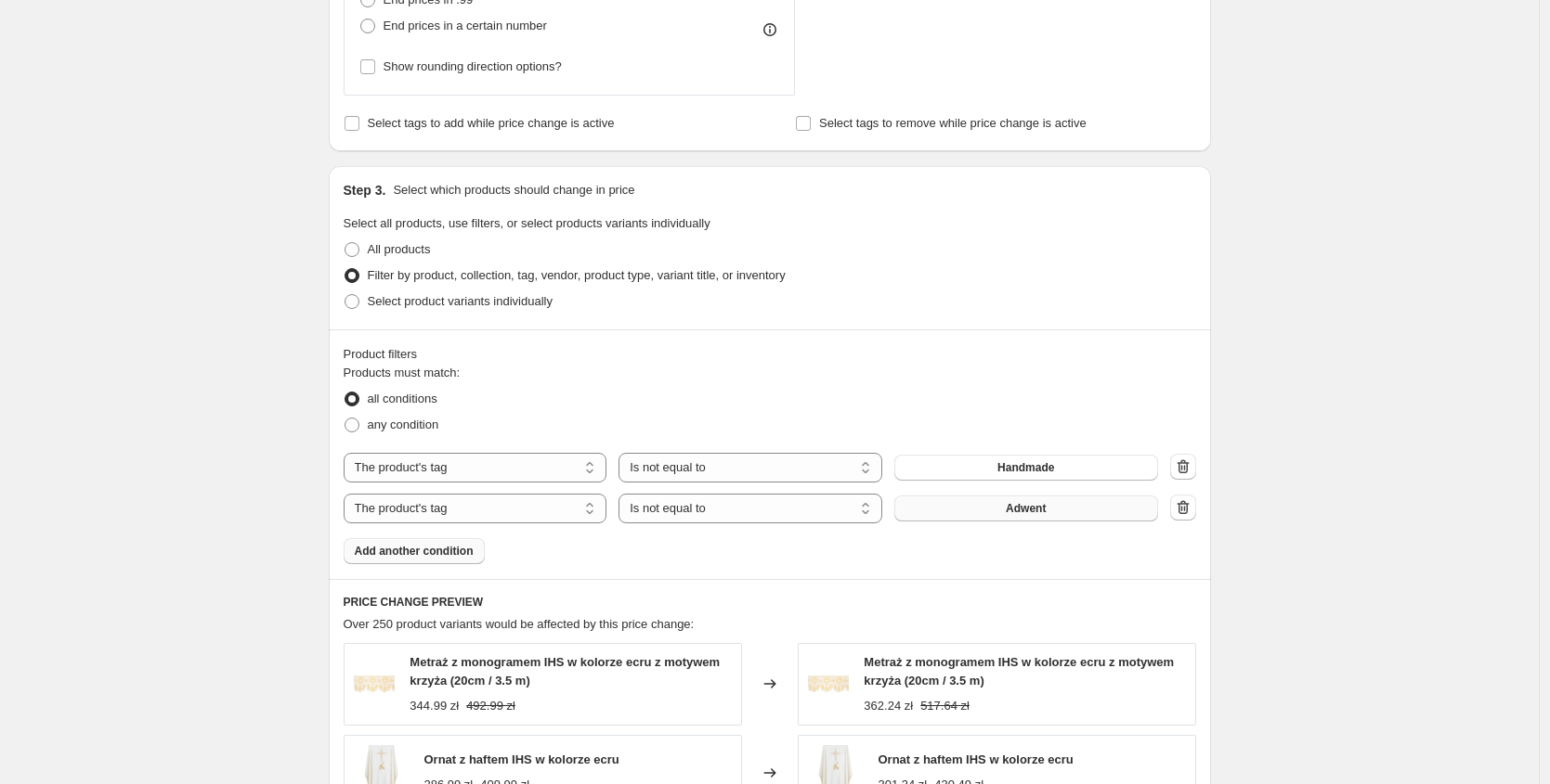
click at [1104, 508] on button "Adwent" at bounding box center [1026, 508] width 264 height 26
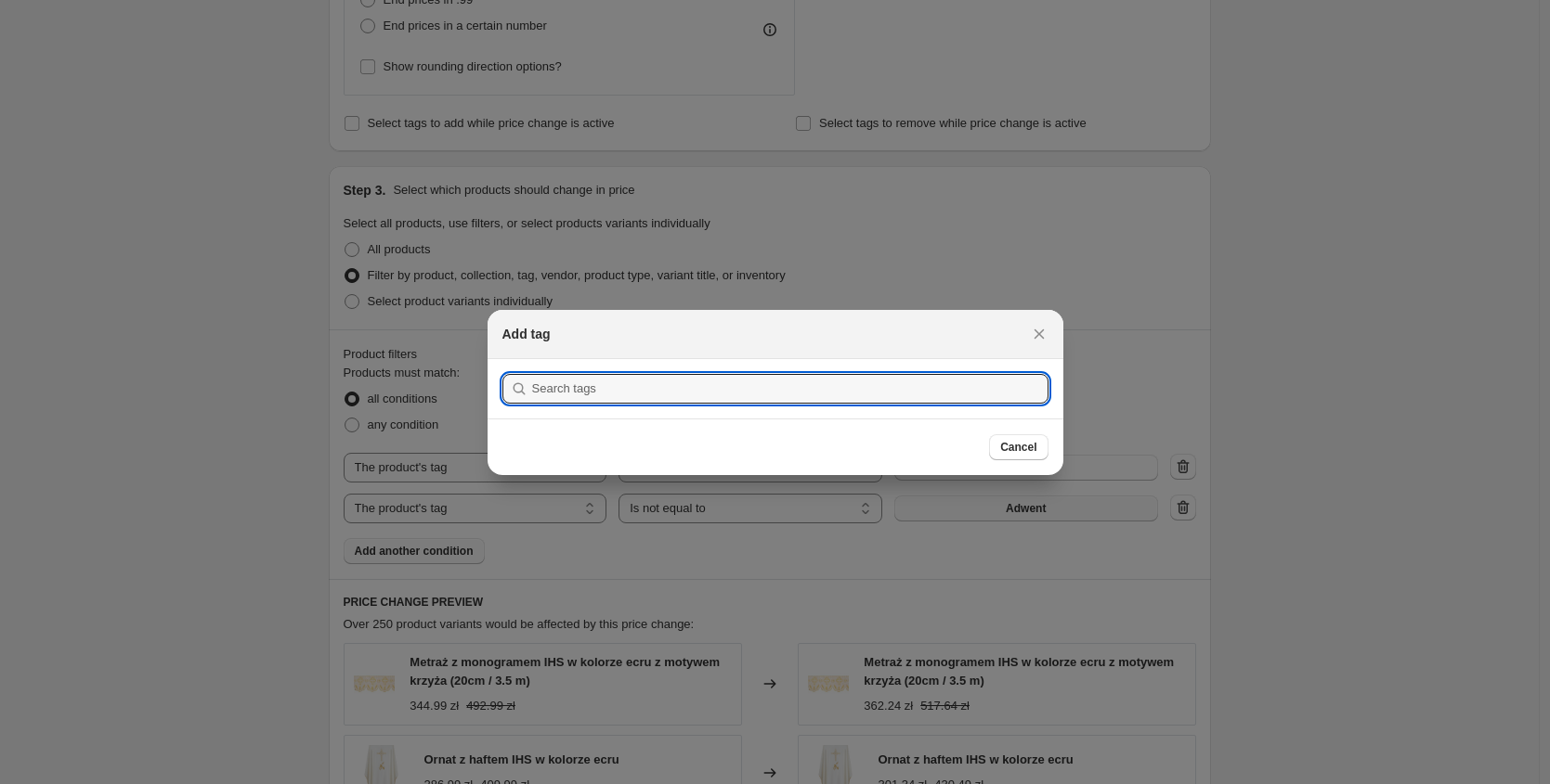
scroll to position [0, 0]
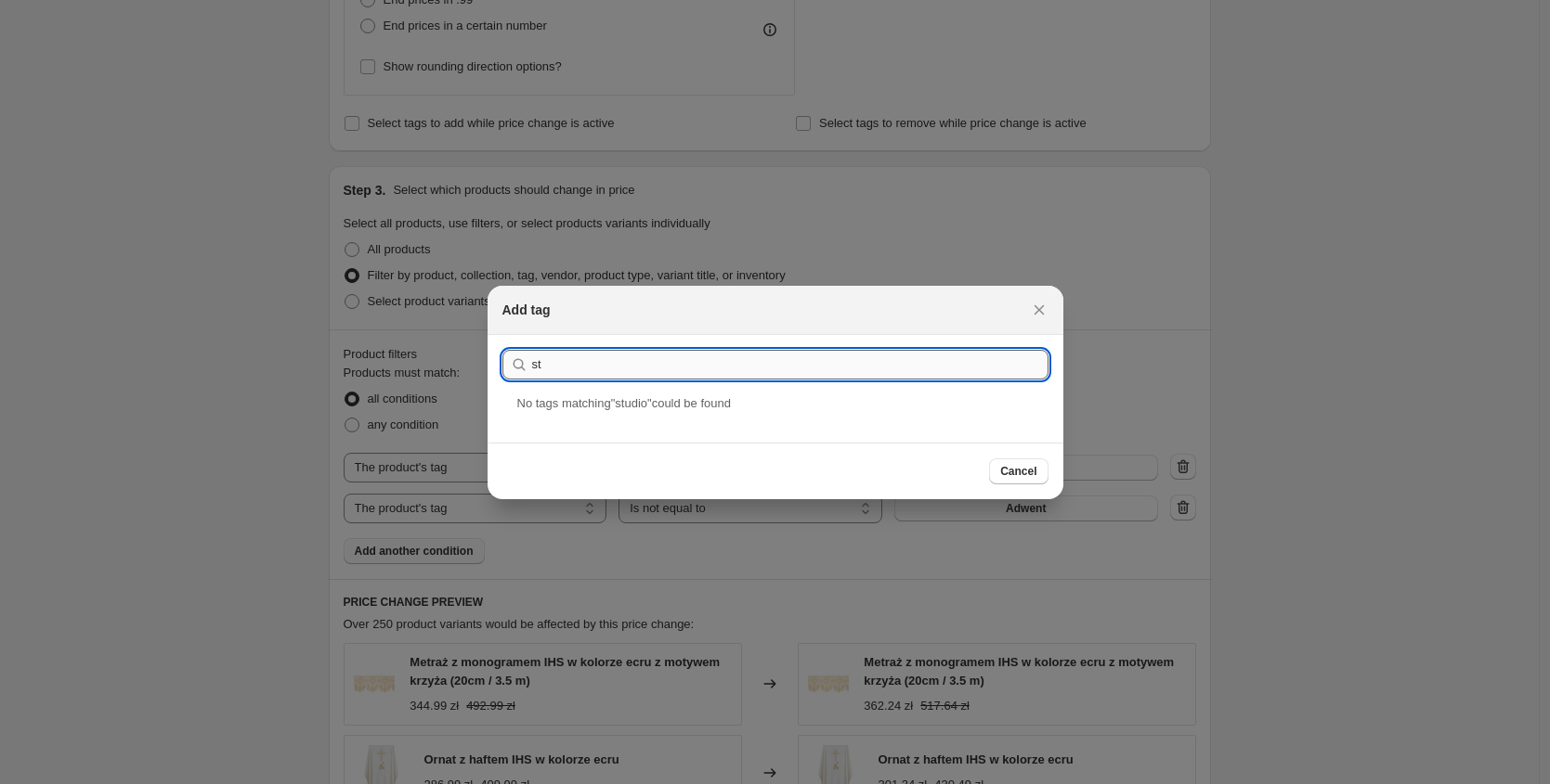
type input "s"
type input "jakobczak"
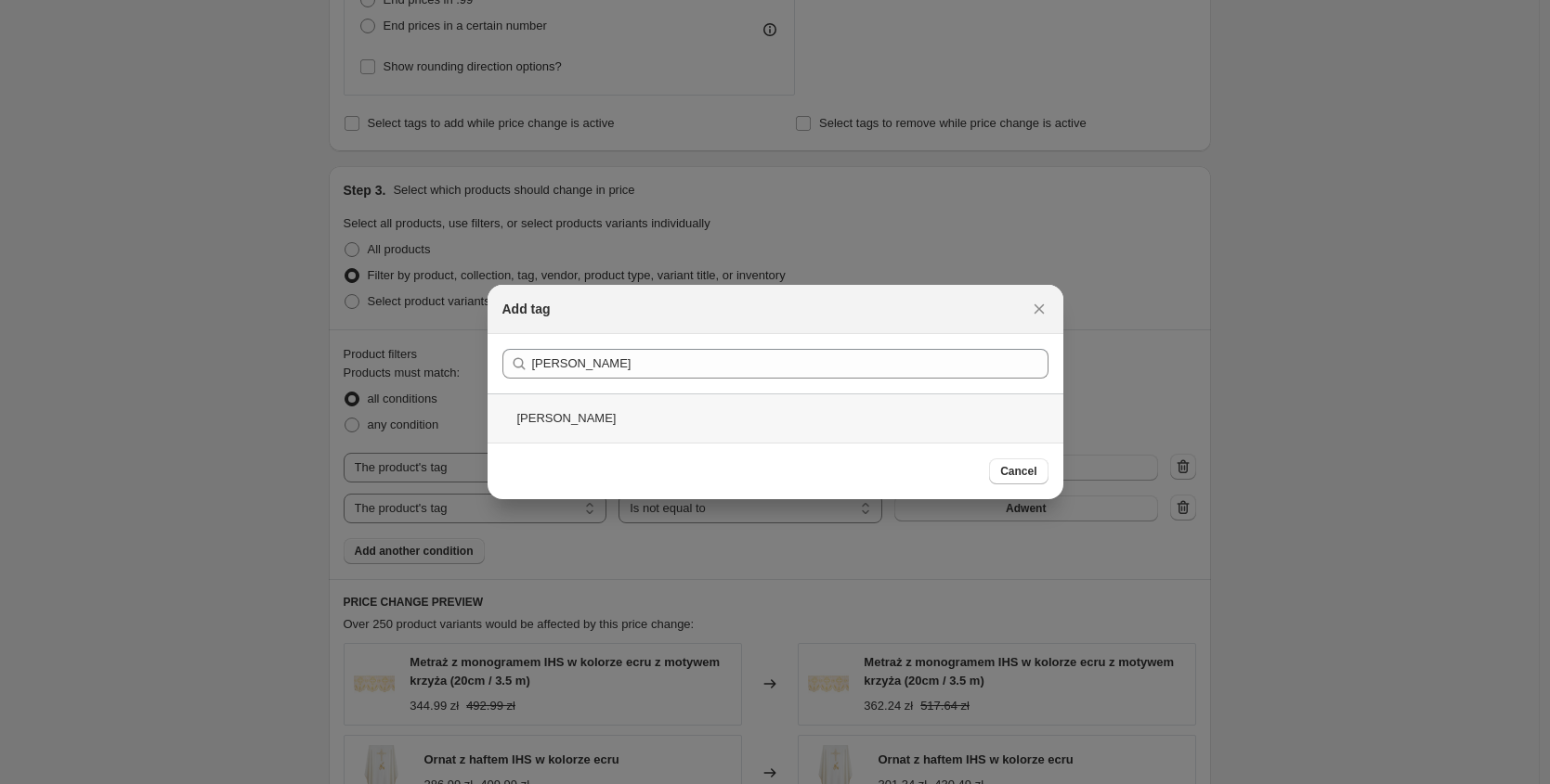
click at [551, 424] on div "jakobczak" at bounding box center [775, 417] width 576 height 49
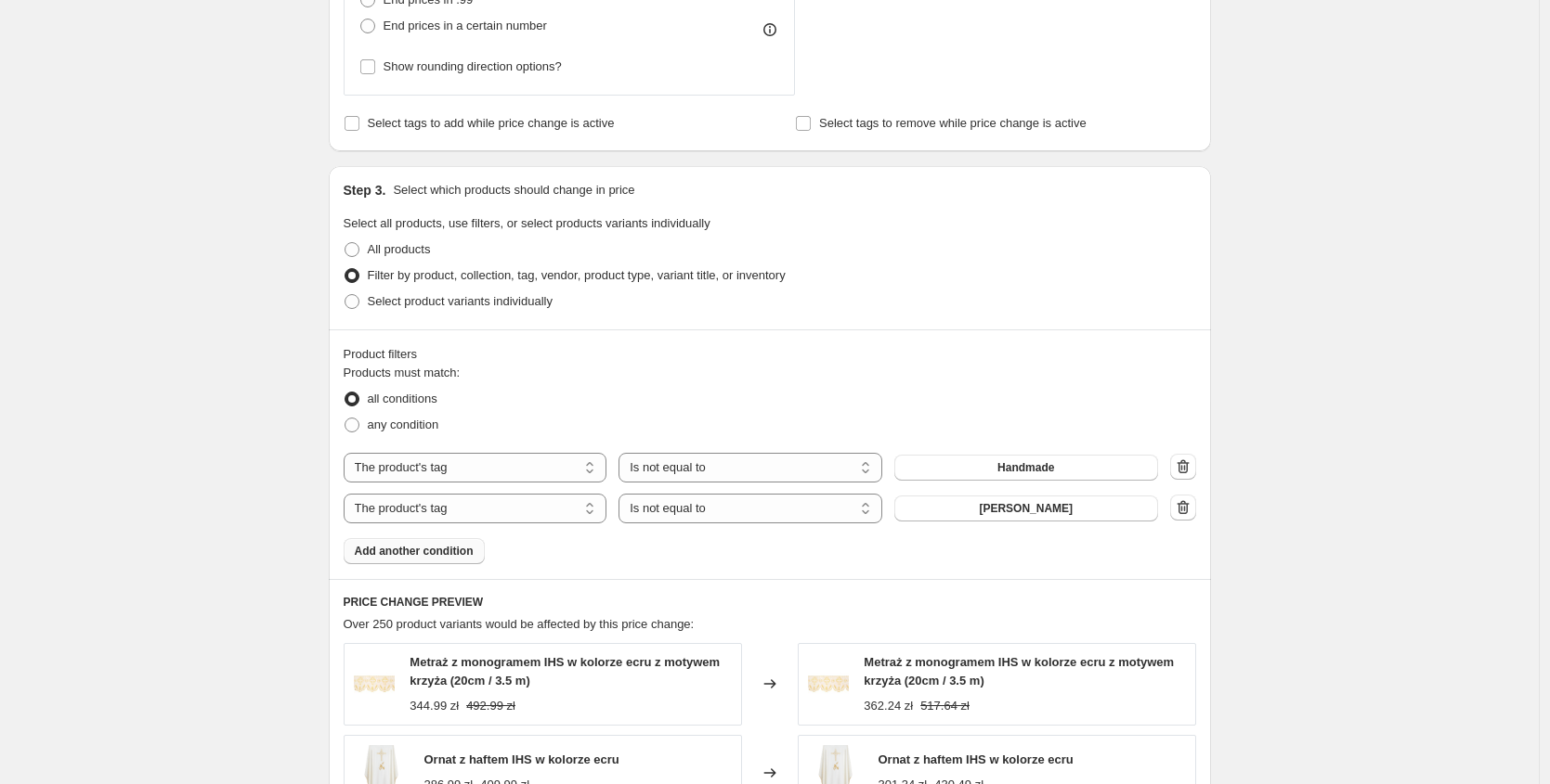
click at [461, 556] on span "Add another condition" at bounding box center [414, 551] width 119 height 15
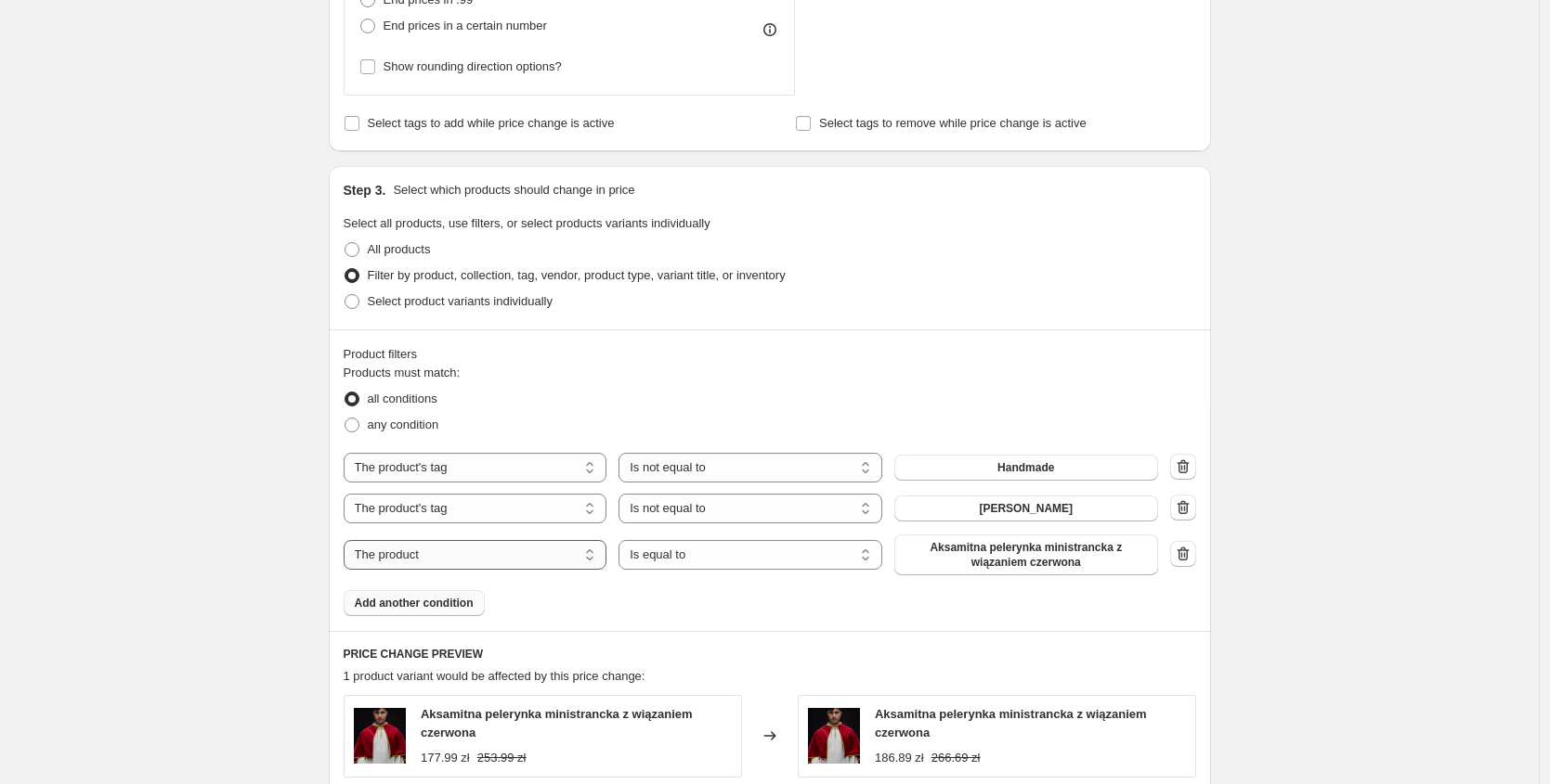
click at [535, 551] on select "The product The product's collection The product's tag The product's vendor The…" at bounding box center [475, 555] width 264 height 30
select select "tag"
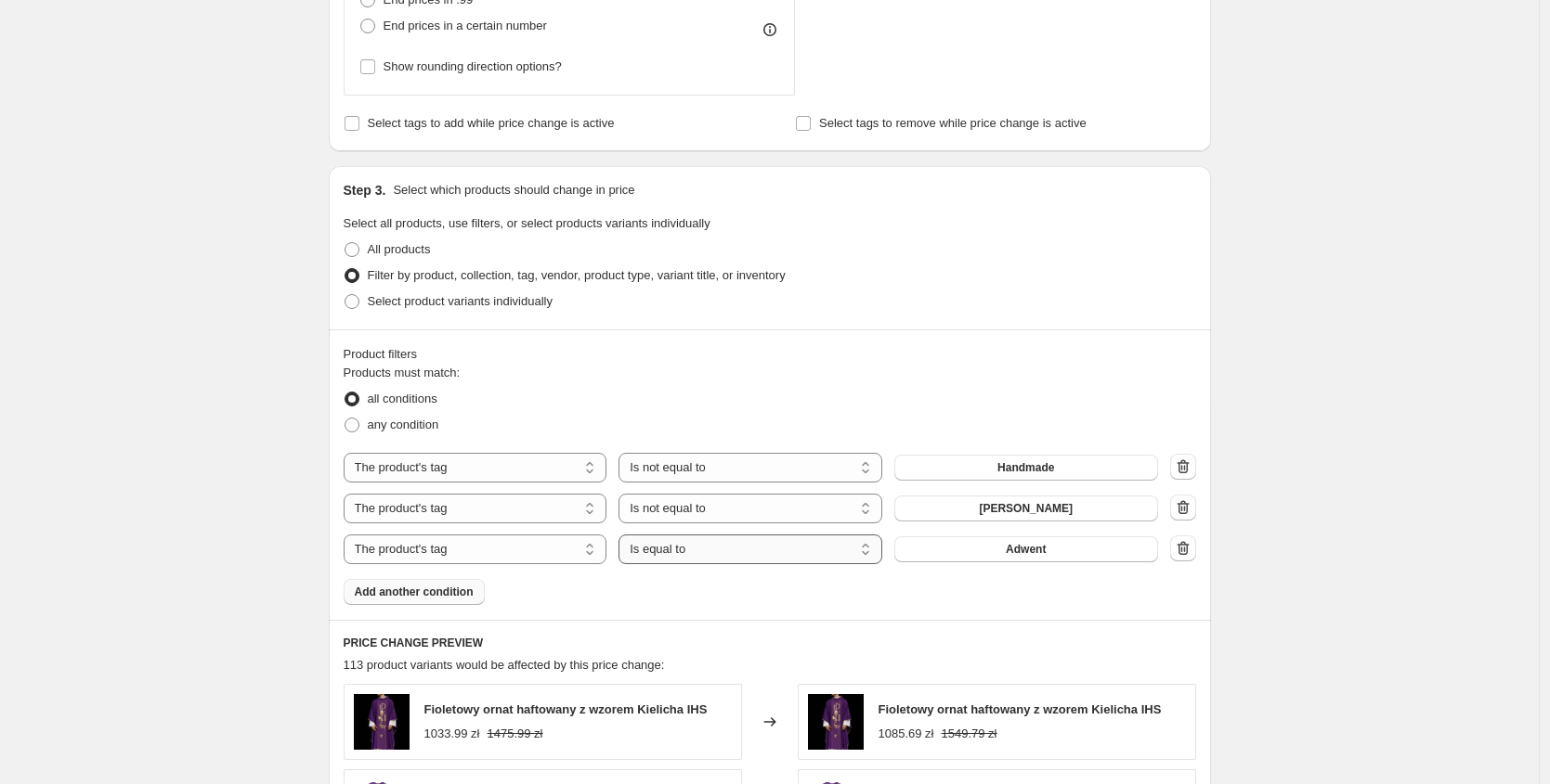
click at [720, 552] on select "Is equal to Is not equal to" at bounding box center [750, 550] width 264 height 30
select select "not_equal"
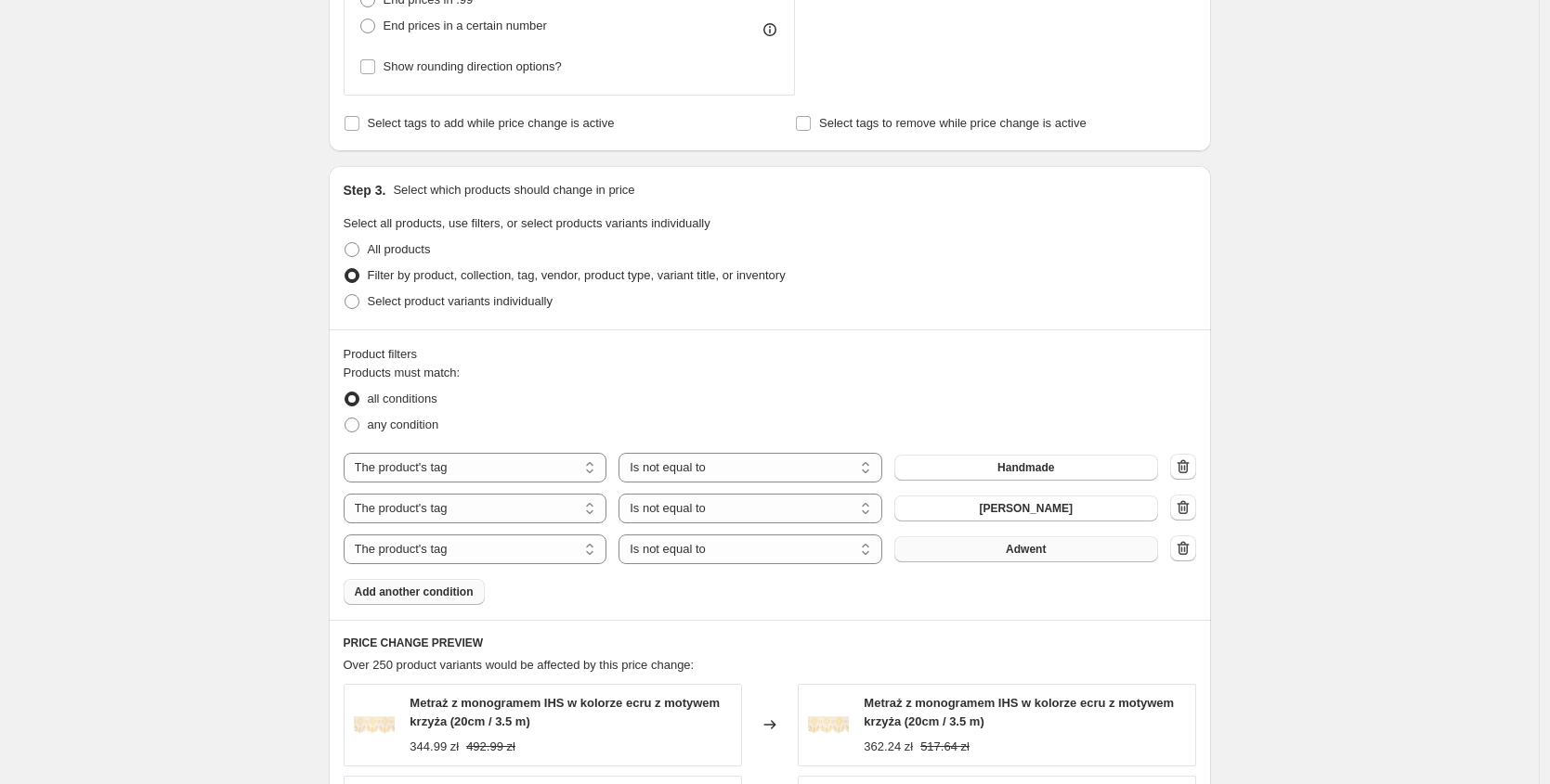
click at [1046, 550] on span "Adwent" at bounding box center [1026, 549] width 40 height 15
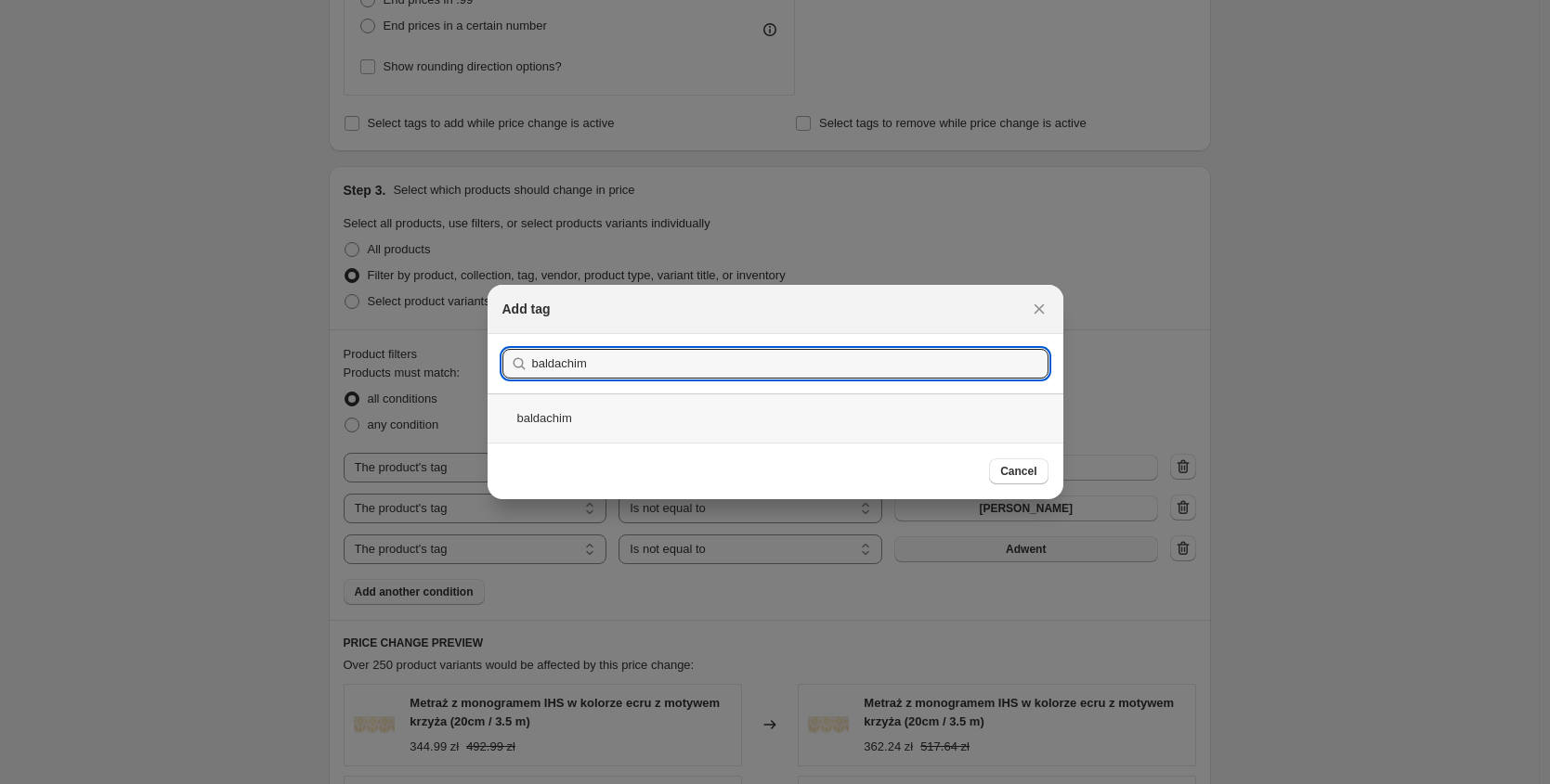
type input "baldachim"
click at [792, 421] on div "baldachim" at bounding box center [775, 417] width 576 height 49
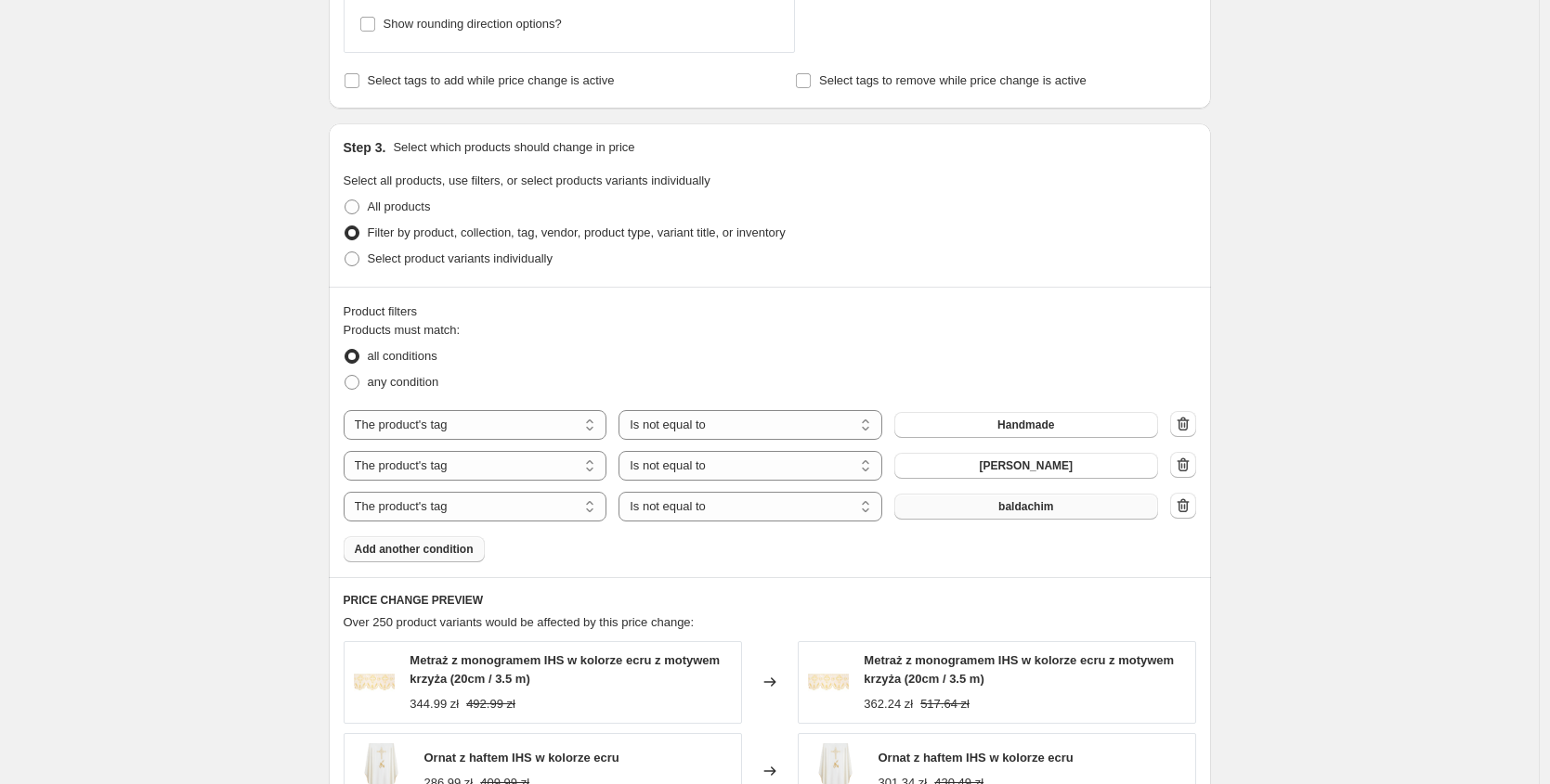
scroll to position [1647, 0]
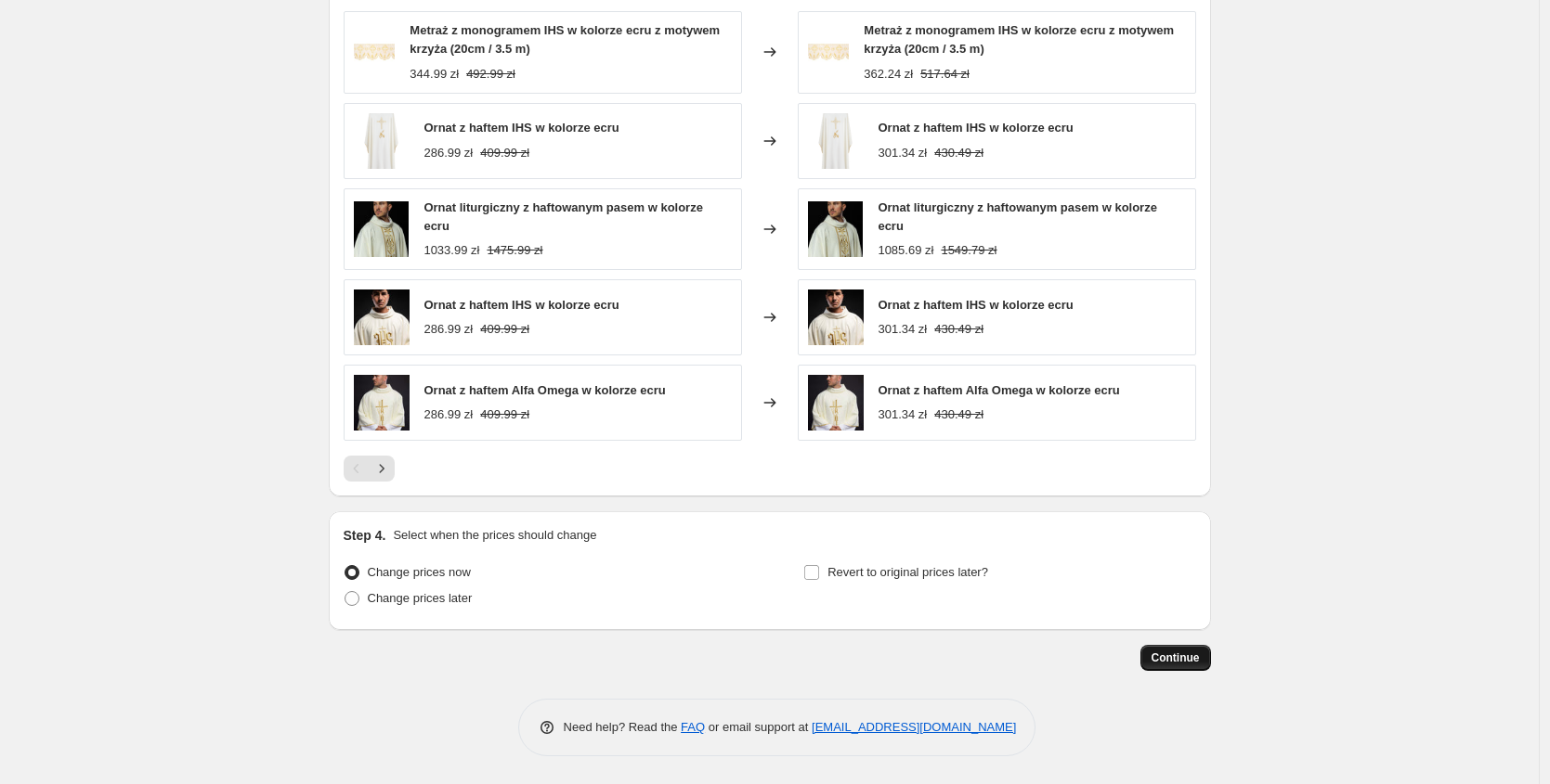
click at [1184, 656] on span "Continue" at bounding box center [1175, 657] width 48 height 15
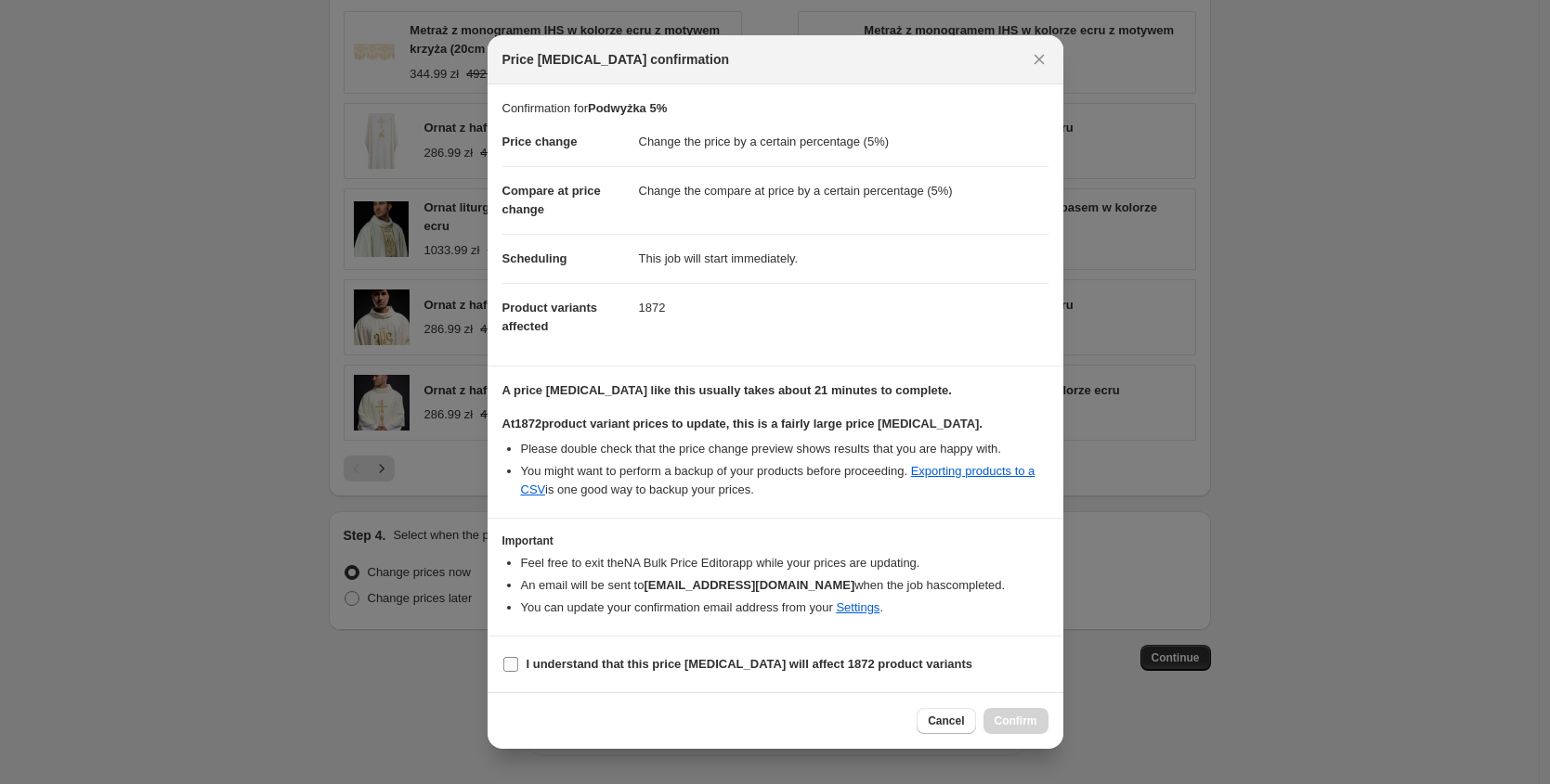
click at [518, 663] on label "I understand that this price change job will affect 1872 product variants" at bounding box center [738, 664] width 470 height 26
click at [518, 663] on input "I understand that this price change job will affect 1872 product variants" at bounding box center [510, 663] width 15 height 15
checkbox input "true"
click at [1027, 721] on span "Confirm" at bounding box center [1016, 720] width 43 height 15
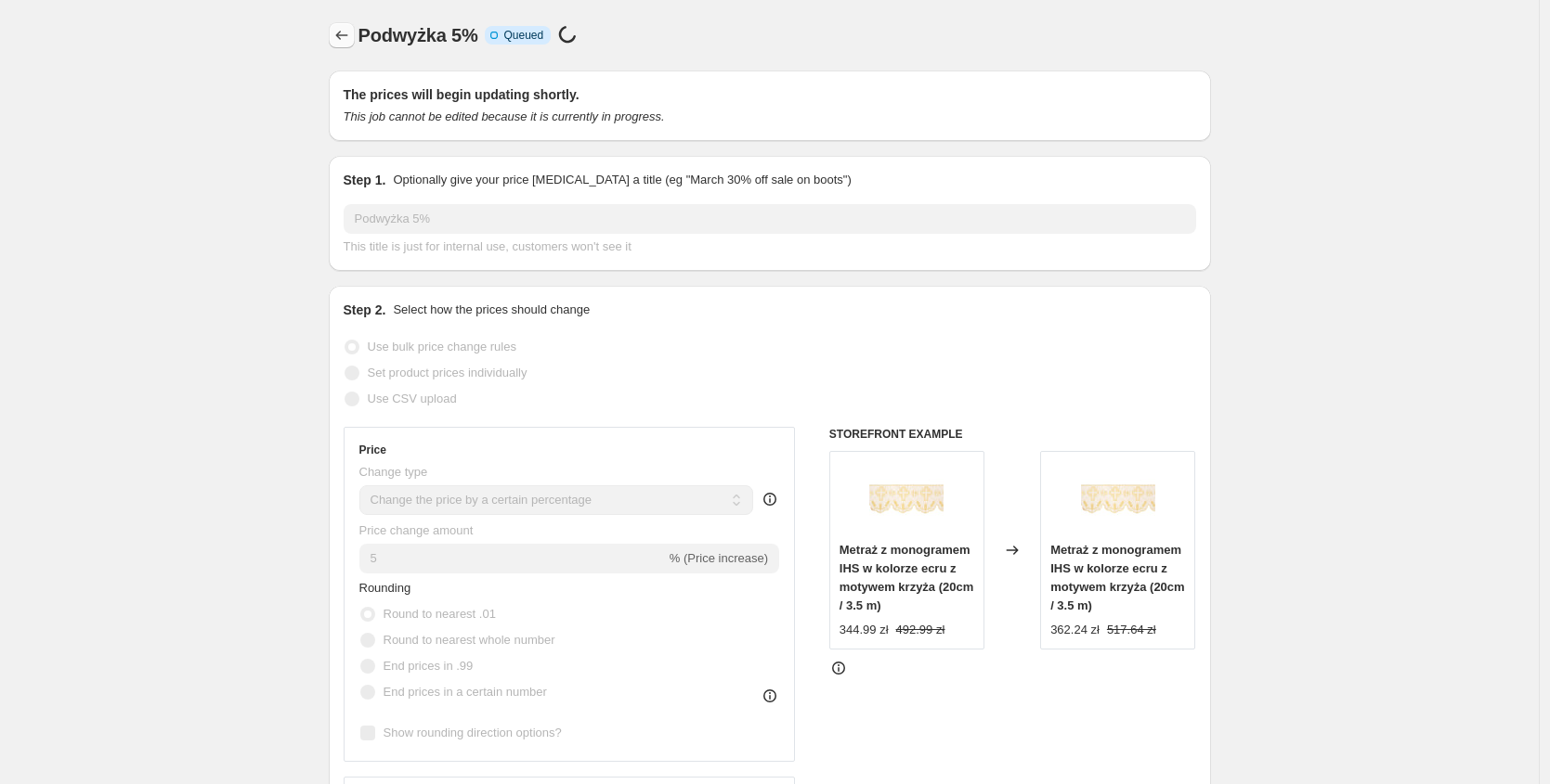
click at [349, 33] on icon "Price change jobs" at bounding box center [341, 35] width 19 height 19
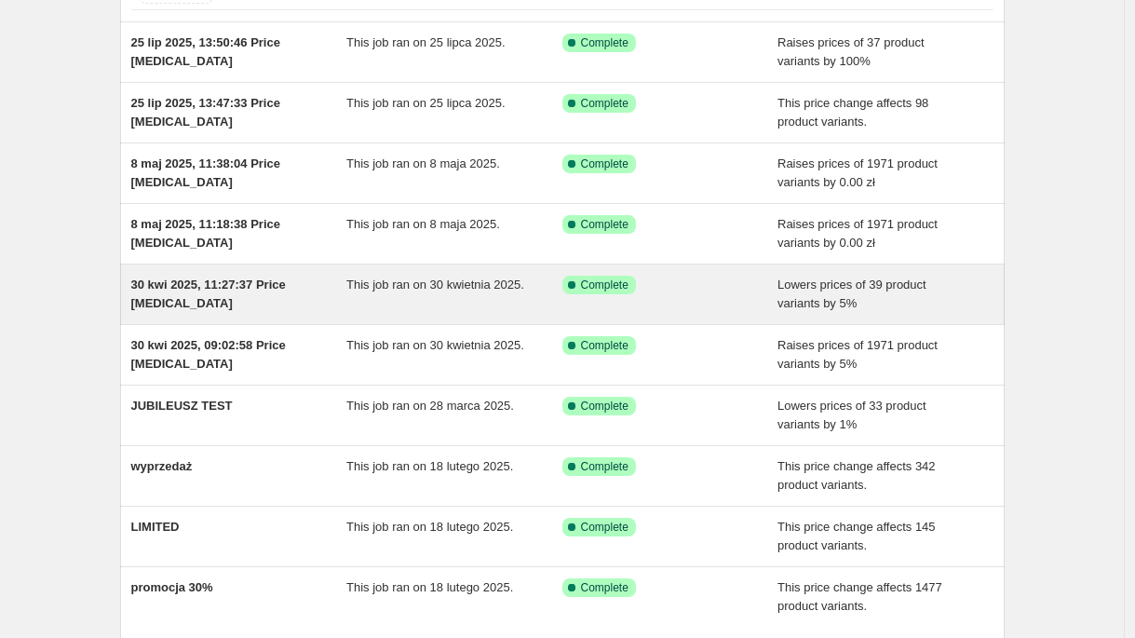
scroll to position [156, 0]
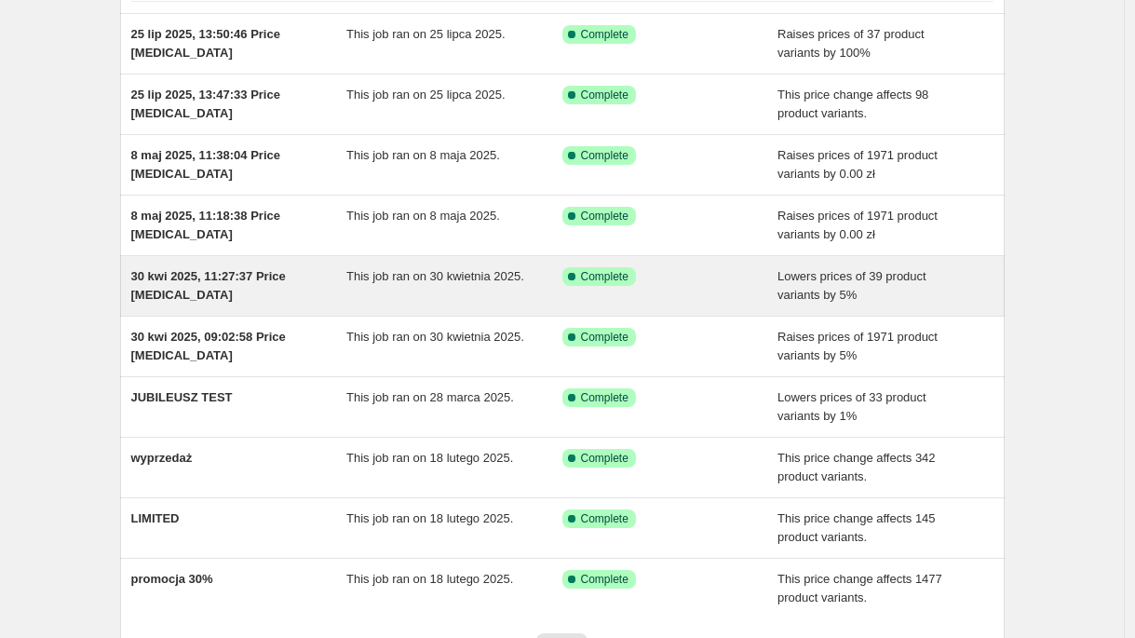
click at [483, 296] on div "This job ran on 30 kwietnia 2025." at bounding box center [455, 285] width 216 height 37
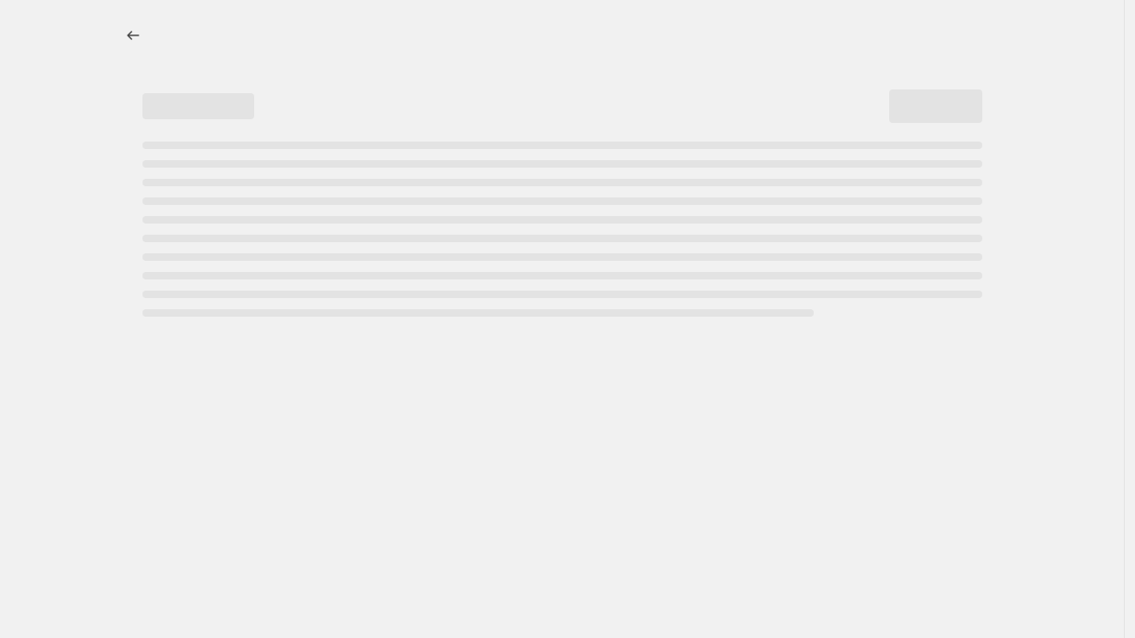
select select "percentage"
select select "tag"
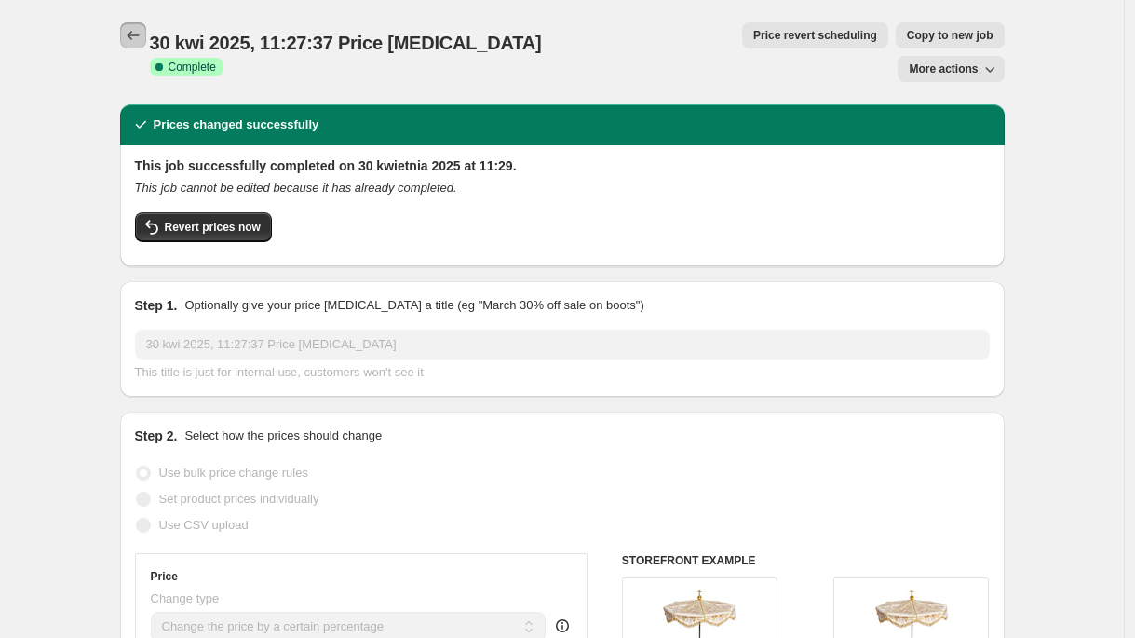
click at [135, 40] on icon "Price change jobs" at bounding box center [133, 35] width 19 height 19
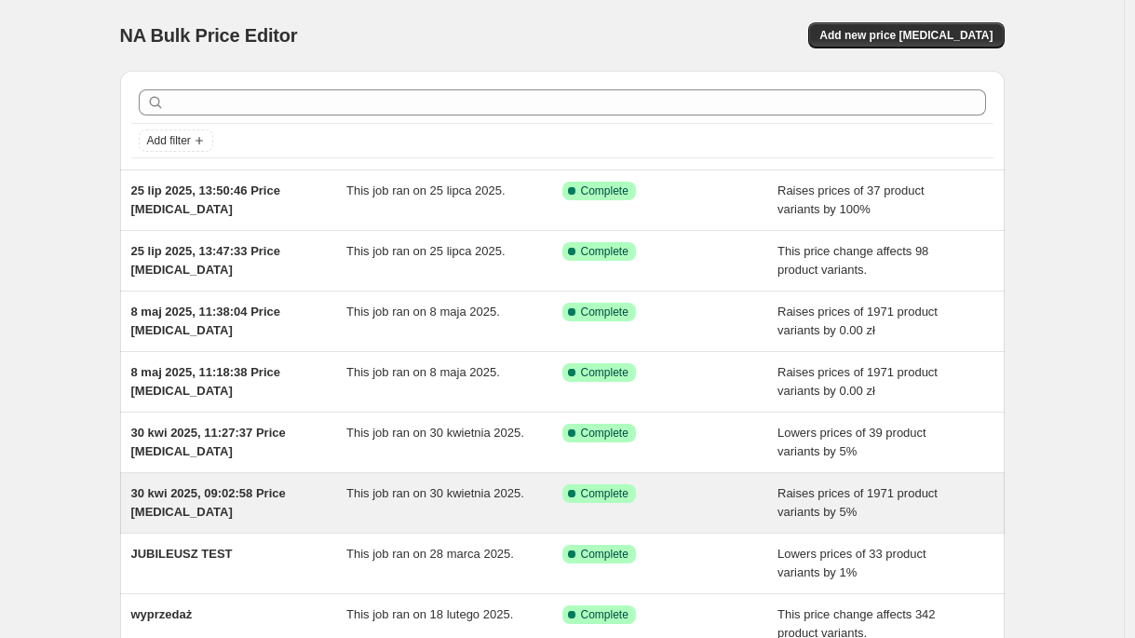
click at [849, 510] on span "Raises prices of 1971 product variants by 5%" at bounding box center [858, 502] width 160 height 33
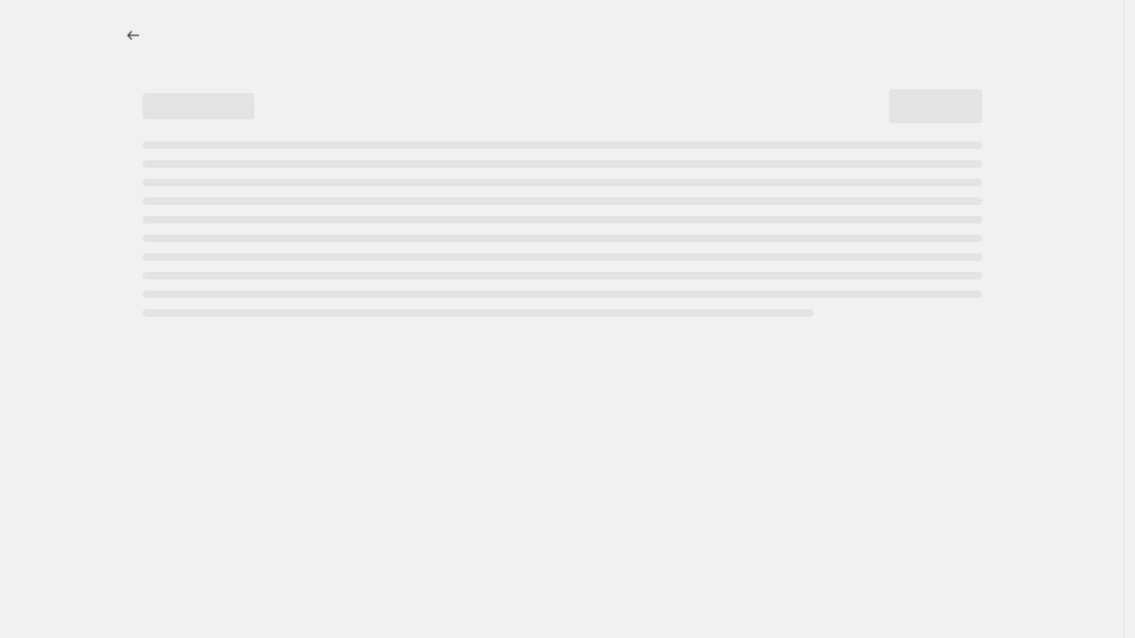
select select "percentage"
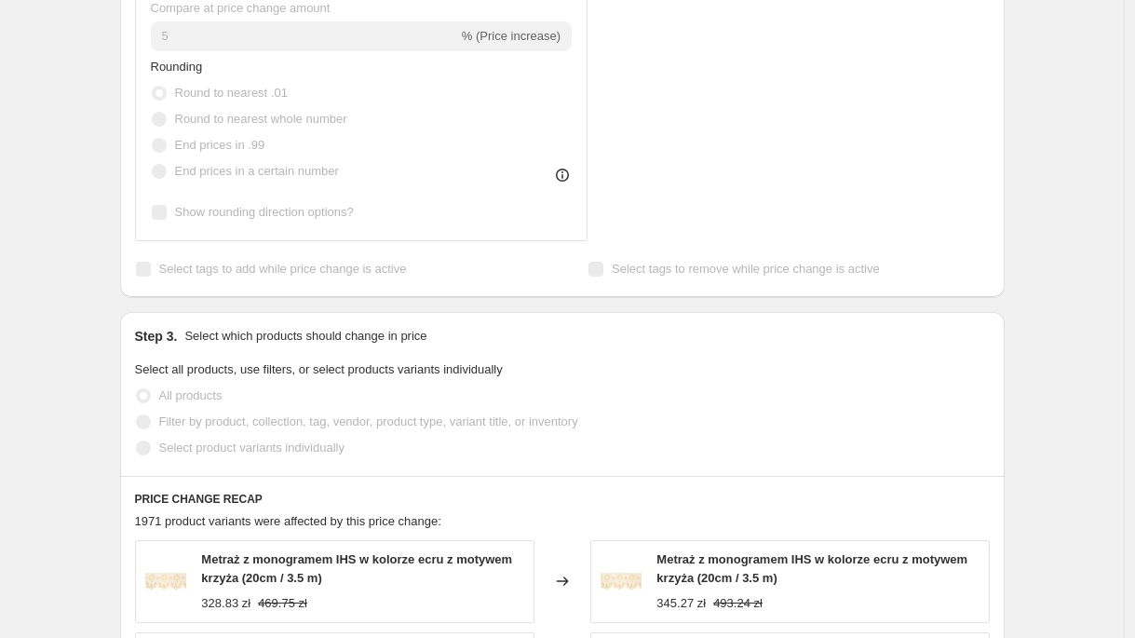
scroll to position [1292, 0]
